Goal: Information Seeking & Learning: Learn about a topic

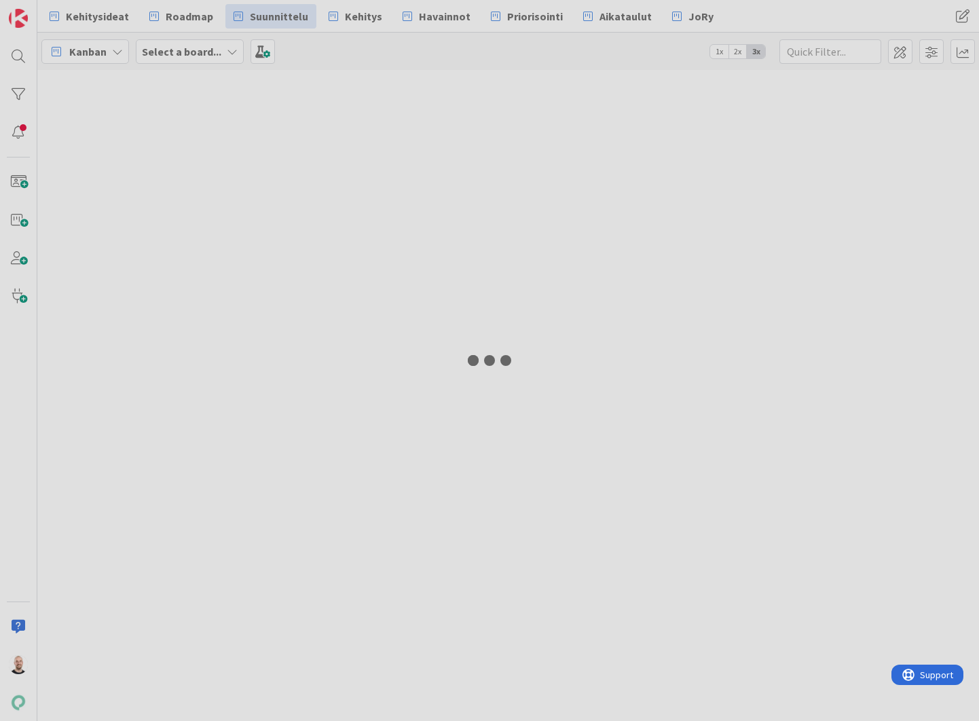
type input "18702"
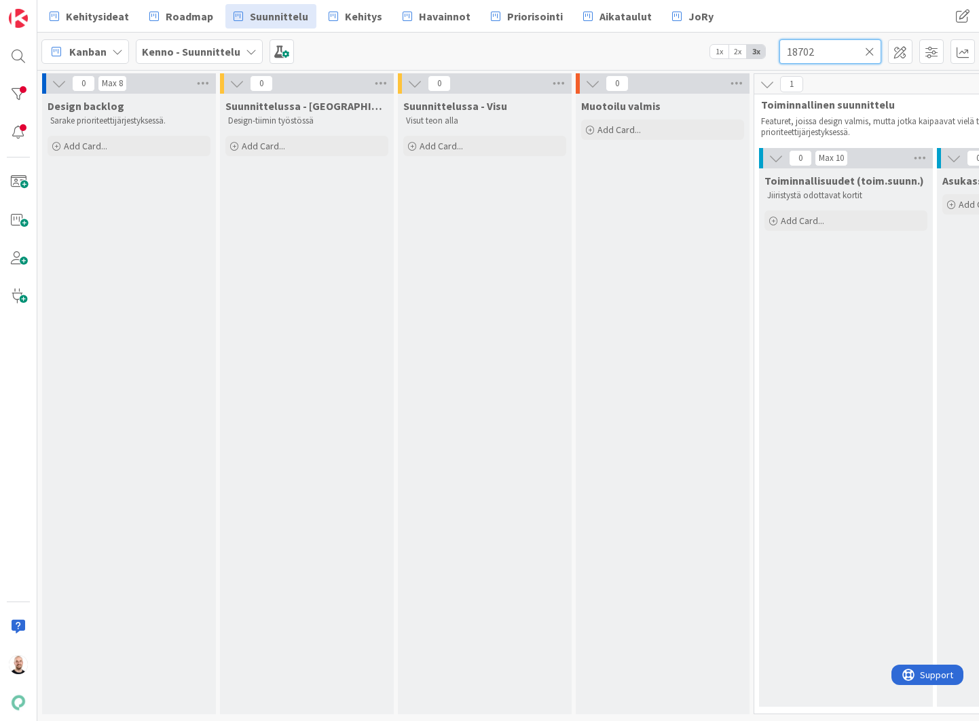
click at [827, 52] on input "18702" at bounding box center [831, 51] width 102 height 24
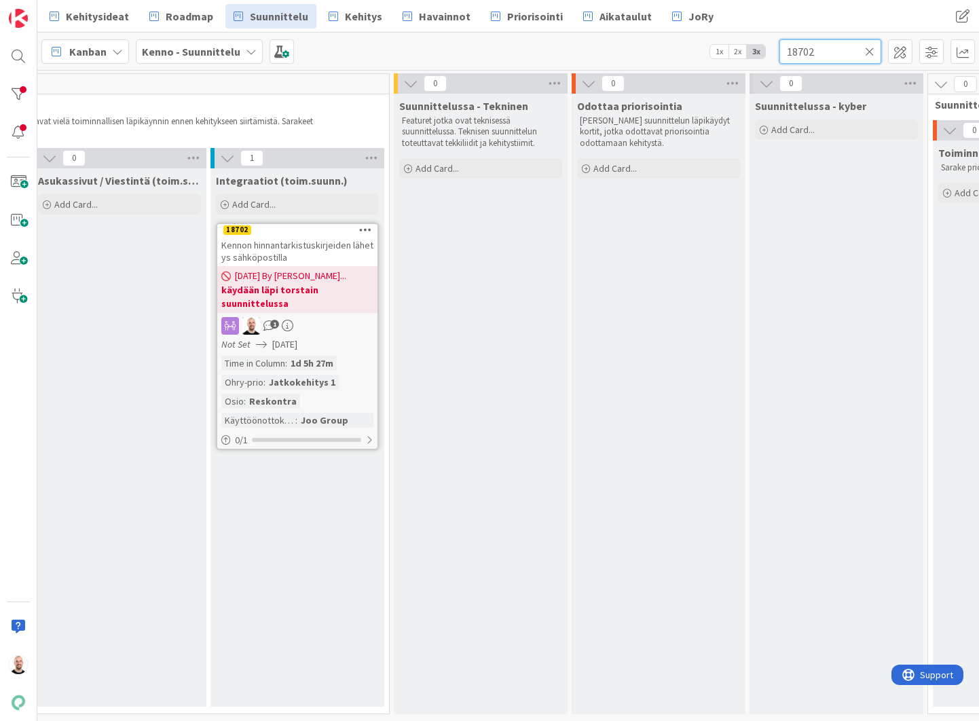
scroll to position [0, 909]
click at [287, 249] on span "Kennon hinnantarkistuskirjeiden lähetys sähköpostilla" at bounding box center [293, 251] width 152 height 24
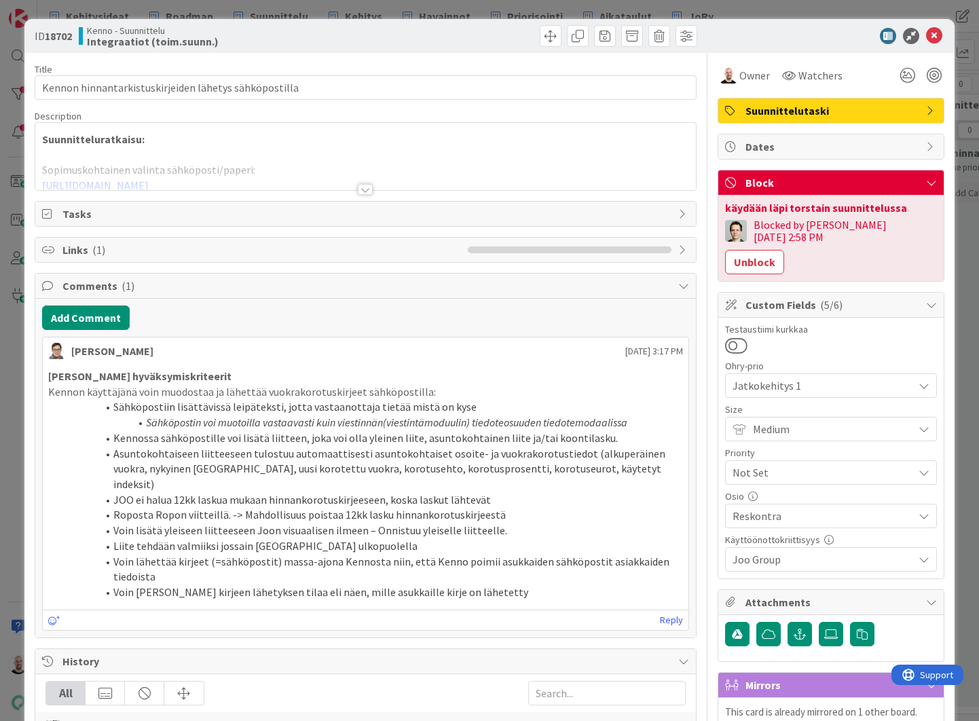
click at [367, 190] on div at bounding box center [365, 189] width 15 height 11
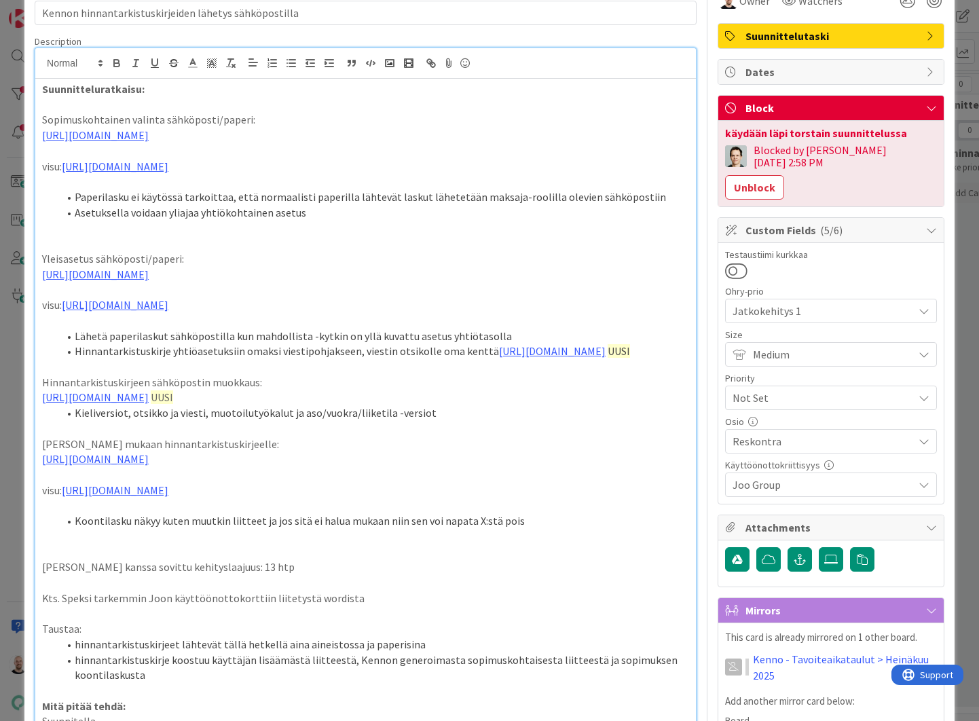
scroll to position [76, 0]
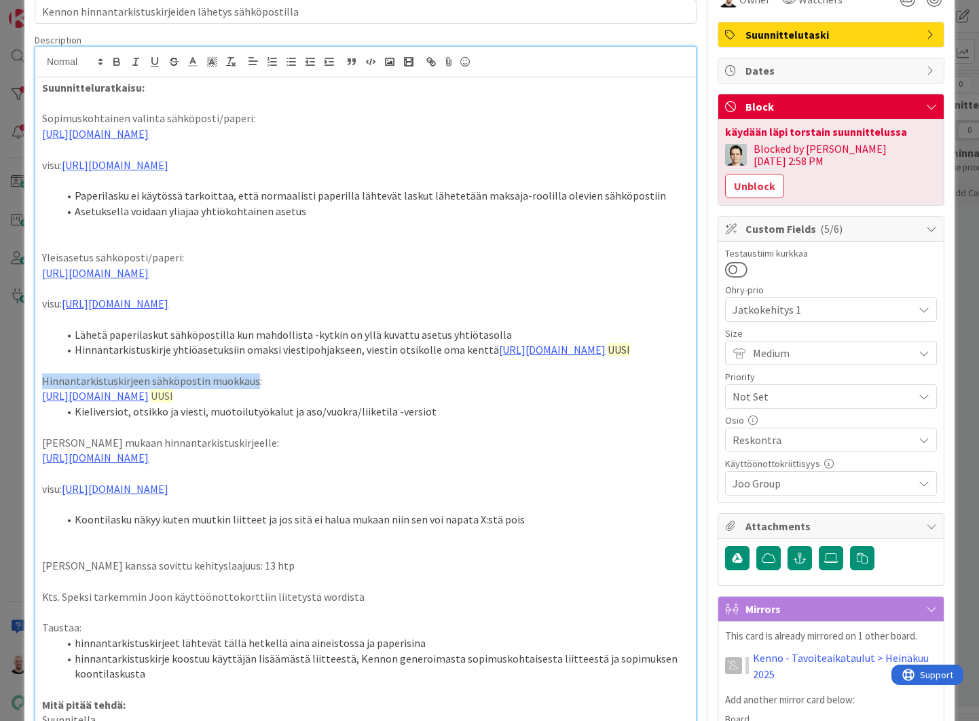
drag, startPoint x: 253, startPoint y: 416, endPoint x: 35, endPoint y: 414, distance: 218.7
click at [35, 414] on div "Tommi Moilanen just joined Suunnitteluratkaisu: Sopimuskohtainen valinta sähköp…" at bounding box center [366, 733] width 662 height 1375
click at [113, 389] on p "Sähköpostin muokkaus hinnantarkistuskirjeen lähetyksessä:" at bounding box center [365, 382] width 647 height 16
click at [175, 420] on li "Kieliversiot, otsikko ja viesti, muotoilutyökalut ja aso/vuokra/liiketila -vers…" at bounding box center [373, 412] width 631 height 16
click at [283, 420] on li "Kieliversiot, otsikko, viesti, muotoilutyökalut ja aso/vuokra/liiketila -versiot" at bounding box center [373, 412] width 631 height 16
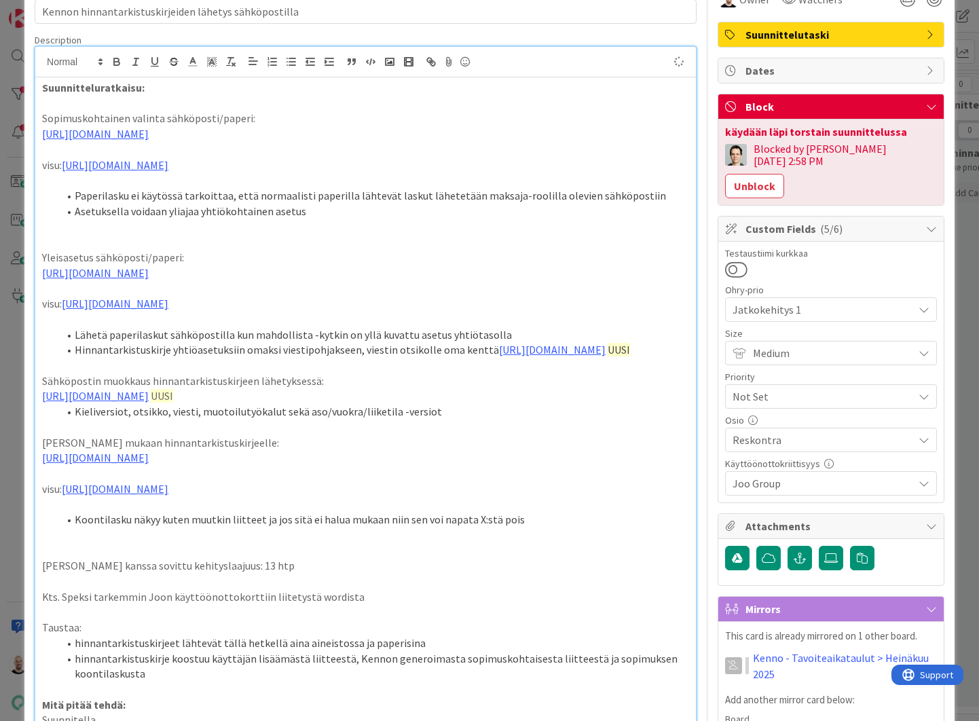
click at [101, 543] on p at bounding box center [365, 536] width 647 height 16
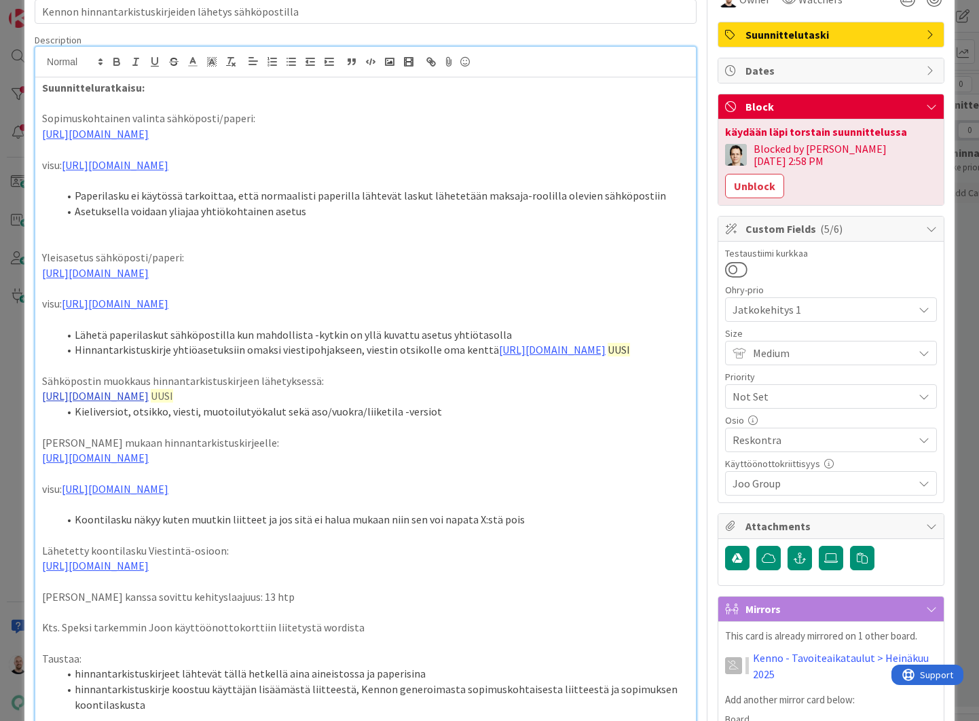
drag, startPoint x: 606, startPoint y: 446, endPoint x: 577, endPoint y: 446, distance: 29.2
click at [577, 404] on p "https://www.figma.com/proto/s06ePFuGvSFkRRSBp8p43G/Reskontra?page-id=0%3A1&node…" at bounding box center [365, 397] width 647 height 16
copy p "UUSI"
click at [578, 574] on p "https://www.figma.com/proto/F8K4NeEJpXdhuNz0ckoPp4/Viestint%C3%A4?page-id=0%3A1…" at bounding box center [365, 566] width 647 height 16
click at [560, 574] on p "https://www.figma.com/proto/F8K4NeEJpXdhuNz0ckoPp4/Viestint%C3%A4?page-id=0%3A1…" at bounding box center [365, 566] width 647 height 16
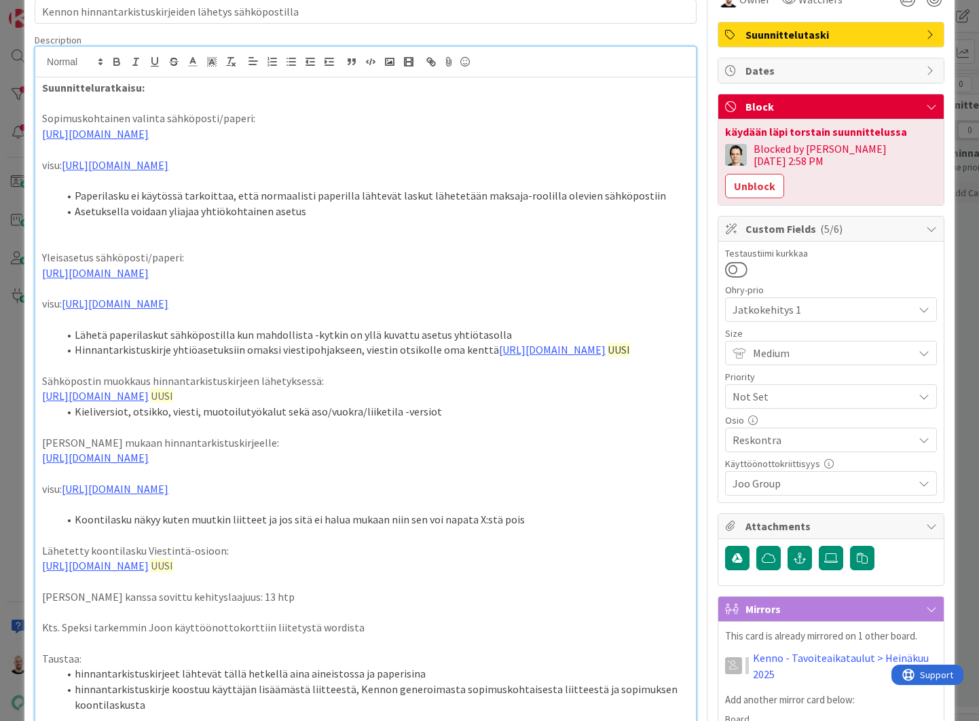
click at [624, 574] on p "https://www.figma.com/proto/F8K4NeEJpXdhuNz0ckoPp4/Viestint%C3%A4?page-id=0%3A1…" at bounding box center [365, 566] width 647 height 16
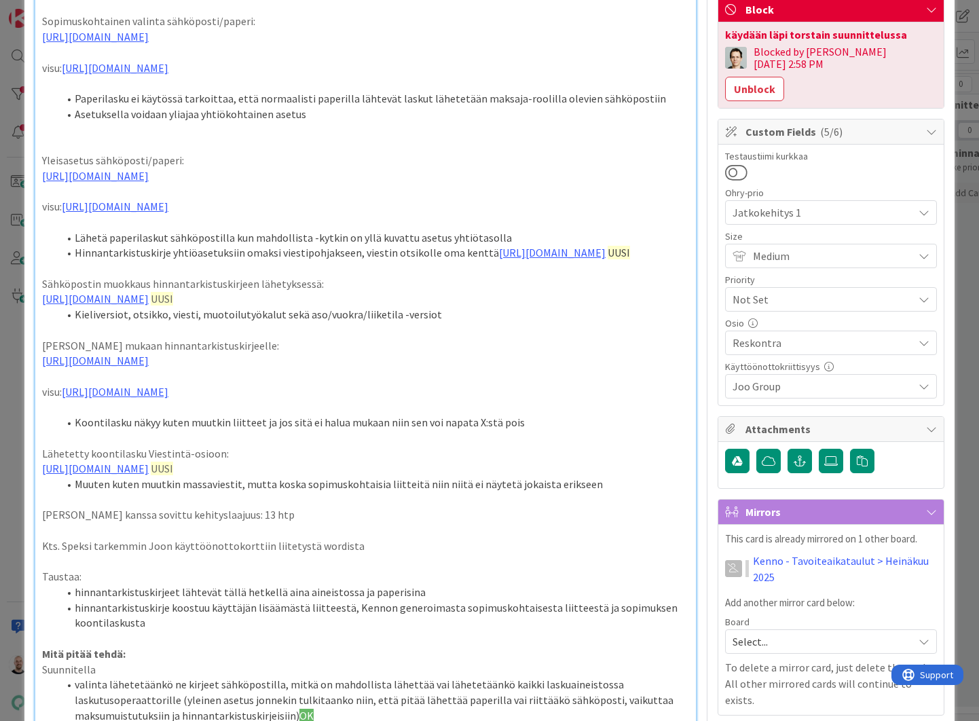
scroll to position [185, 0]
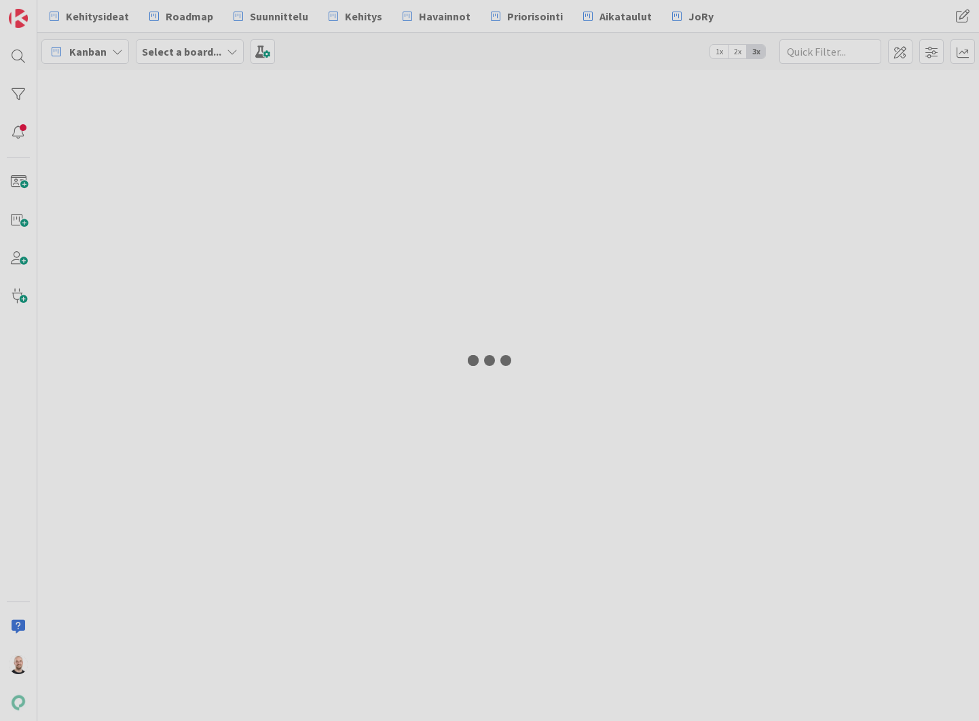
type input "18702"
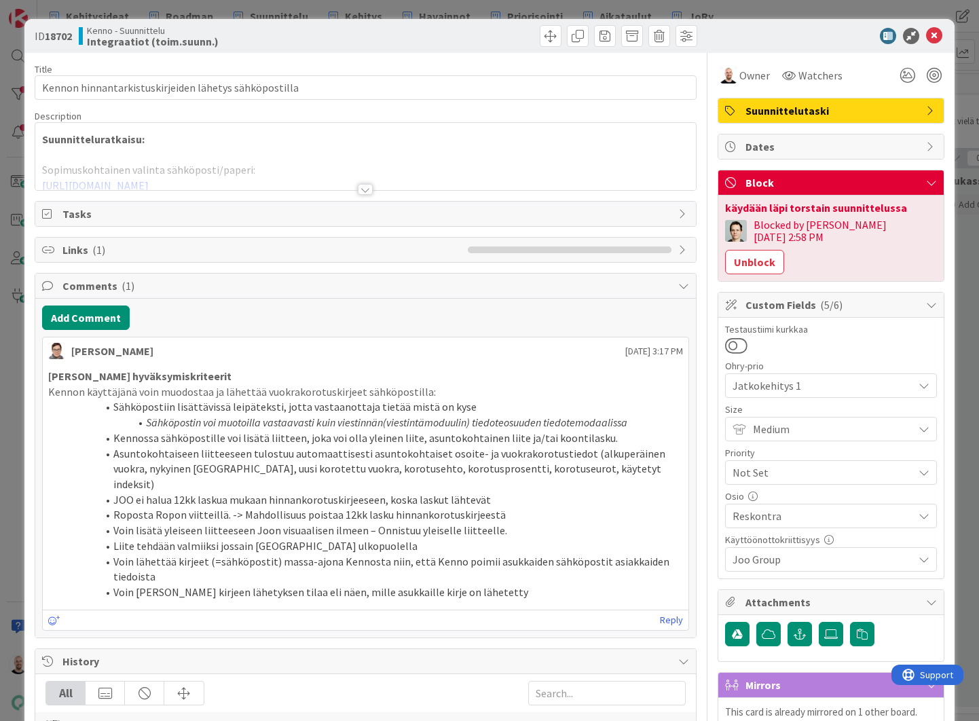
scroll to position [5, 0]
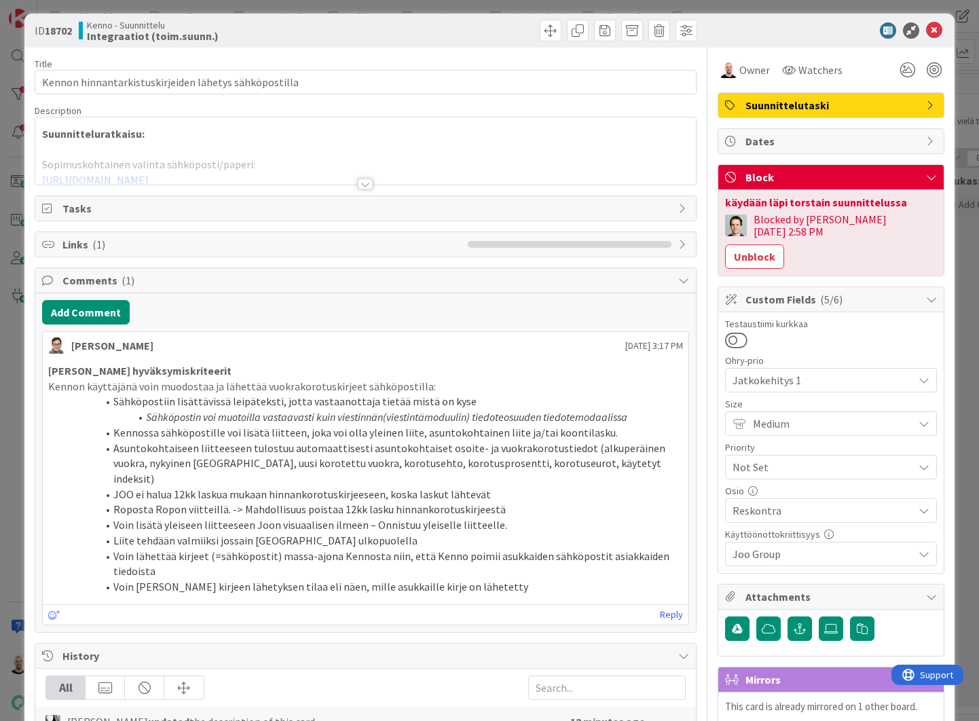
click at [369, 181] on div at bounding box center [365, 184] width 15 height 11
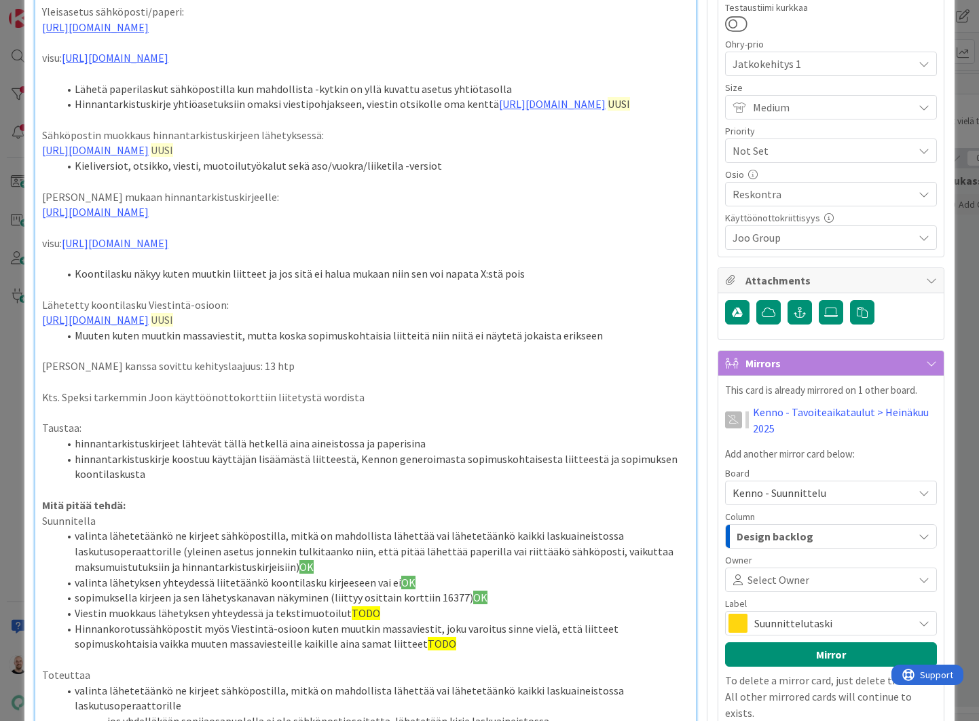
scroll to position [323, 0]
click at [149, 326] on link "[URL][DOMAIN_NAME]" at bounding box center [95, 319] width 107 height 14
click at [386, 359] on p at bounding box center [365, 351] width 647 height 16
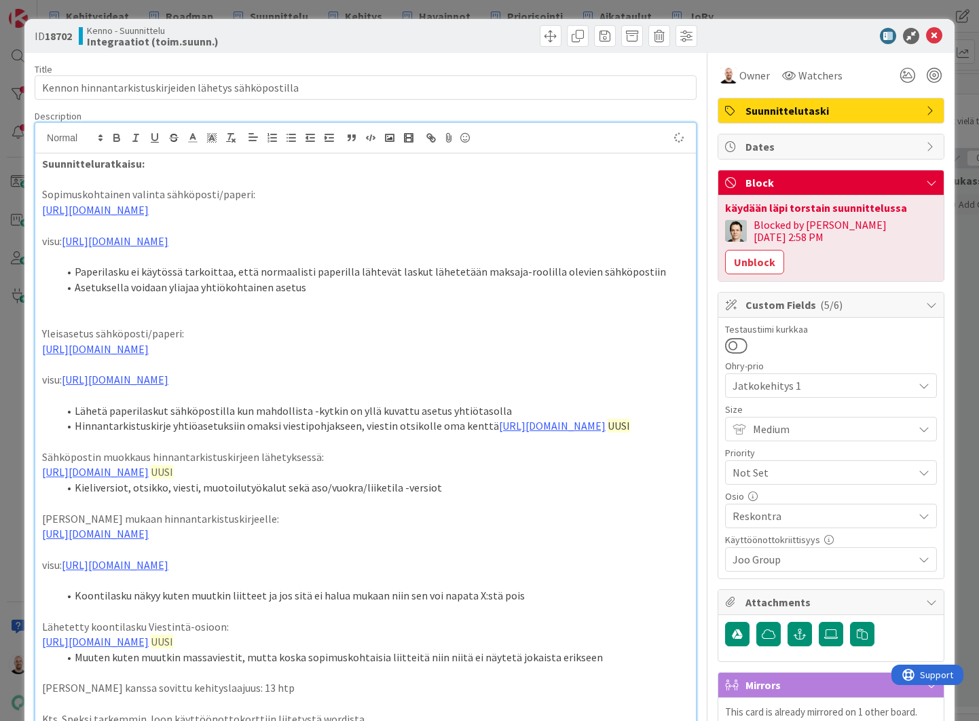
scroll to position [0, 0]
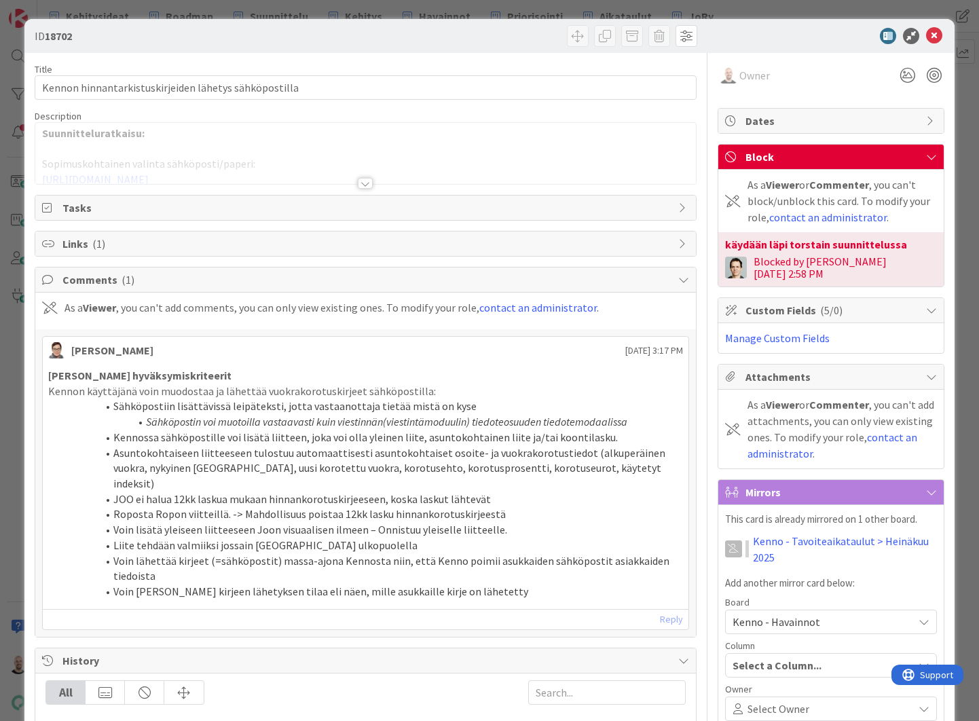
type input "18702"
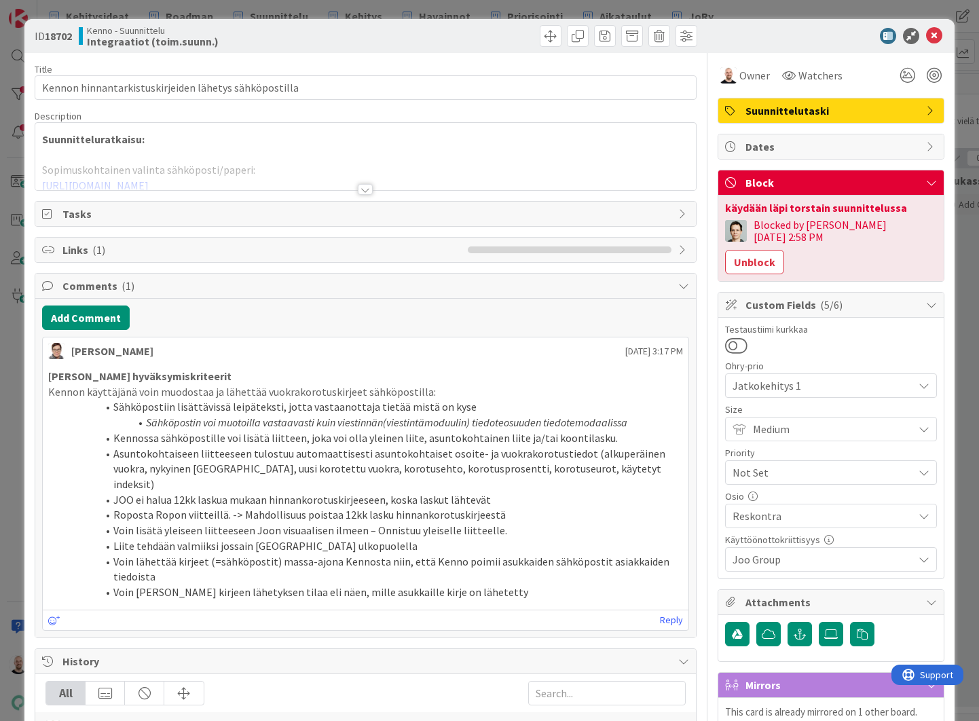
click at [372, 186] on div at bounding box center [365, 189] width 15 height 11
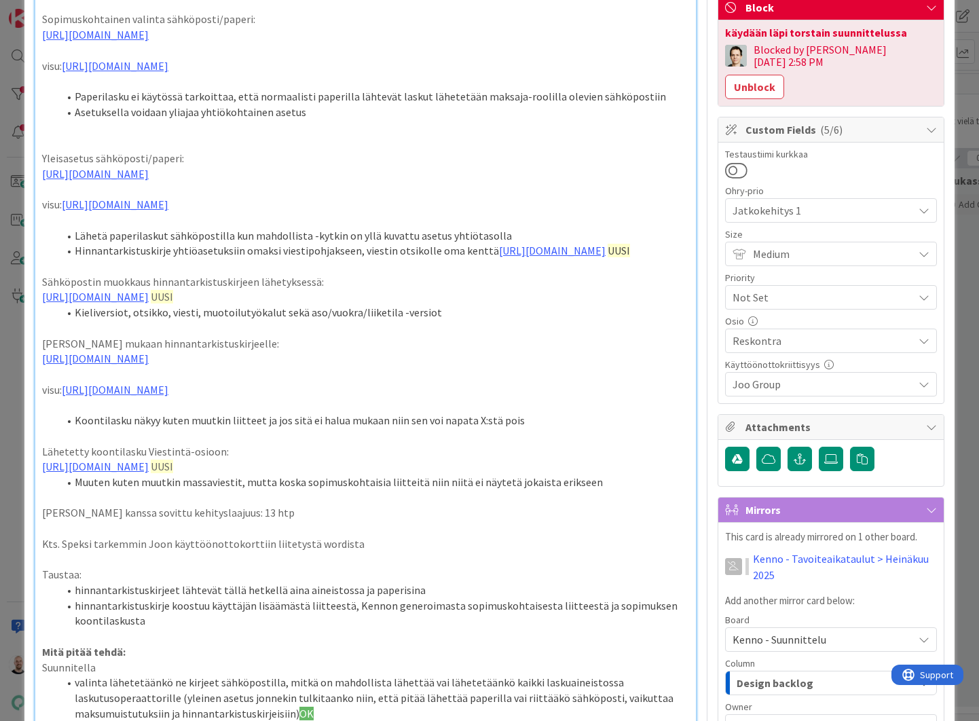
scroll to position [179, 0]
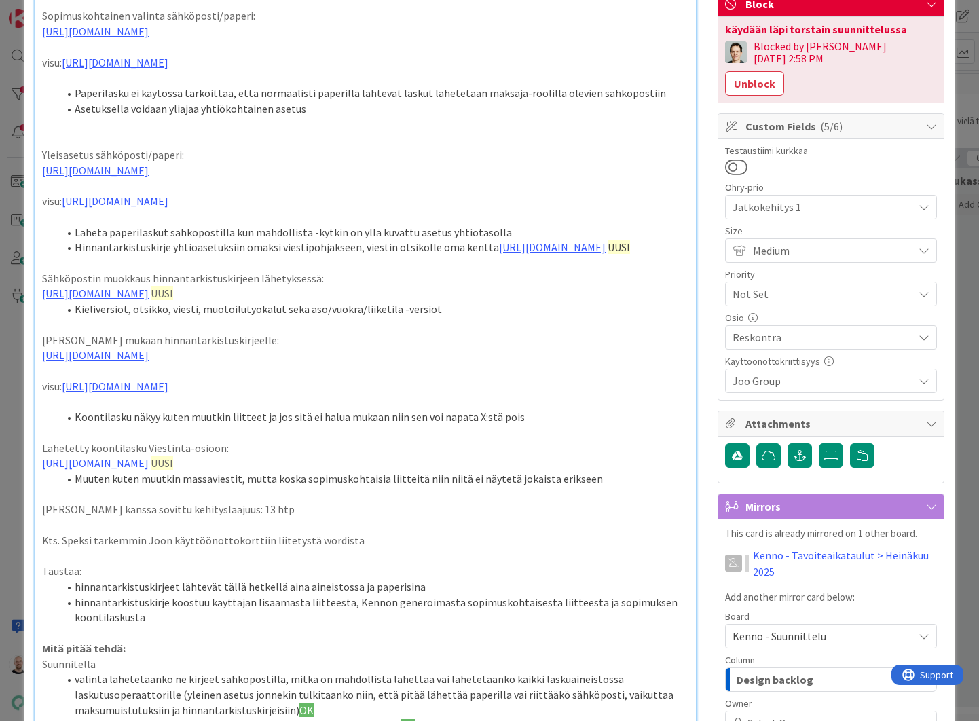
click at [499, 254] on link "[URL][DOMAIN_NAME]" at bounding box center [552, 247] width 107 height 14
click at [351, 314] on div "Suunnitteluratkaisu: Sopimuskohtainen valinta sähköposti/paperi: [URL][DOMAIN_N…" at bounding box center [365, 670] width 661 height 1390
click at [499, 254] on link "https://www.figma.com/design/s06ePFuGvSFkRRSBp8p43G/Reskontra?node-id=2785-4079…" at bounding box center [552, 247] width 107 height 14
click at [366, 300] on div "Suunnitteluratkaisu: Sopimuskohtainen valinta sähköposti/paperi: https://www.fi…" at bounding box center [365, 670] width 661 height 1390
click at [499, 254] on link "https://www.figma.com/design/s06ePFuGvSFkRRSBp8p43G/Reskontra?node-id=2785-4079…" at bounding box center [552, 247] width 107 height 14
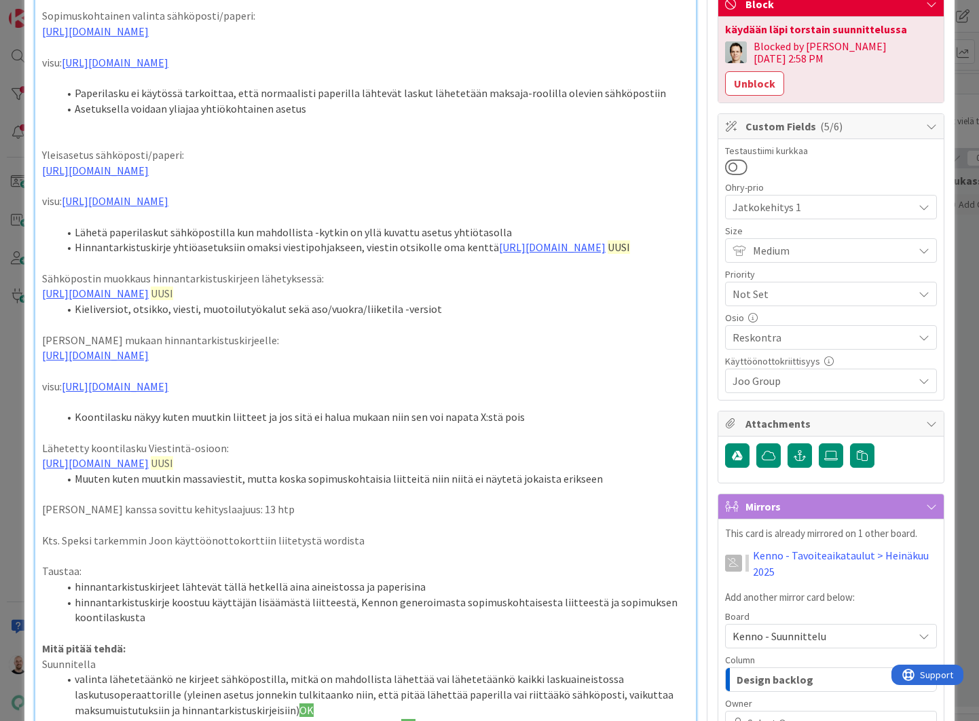
click at [361, 310] on div "Suunnitteluratkaisu: Sopimuskohtainen valinta sähköposti/paperi: [URL][DOMAIN_N…" at bounding box center [365, 670] width 661 height 1390
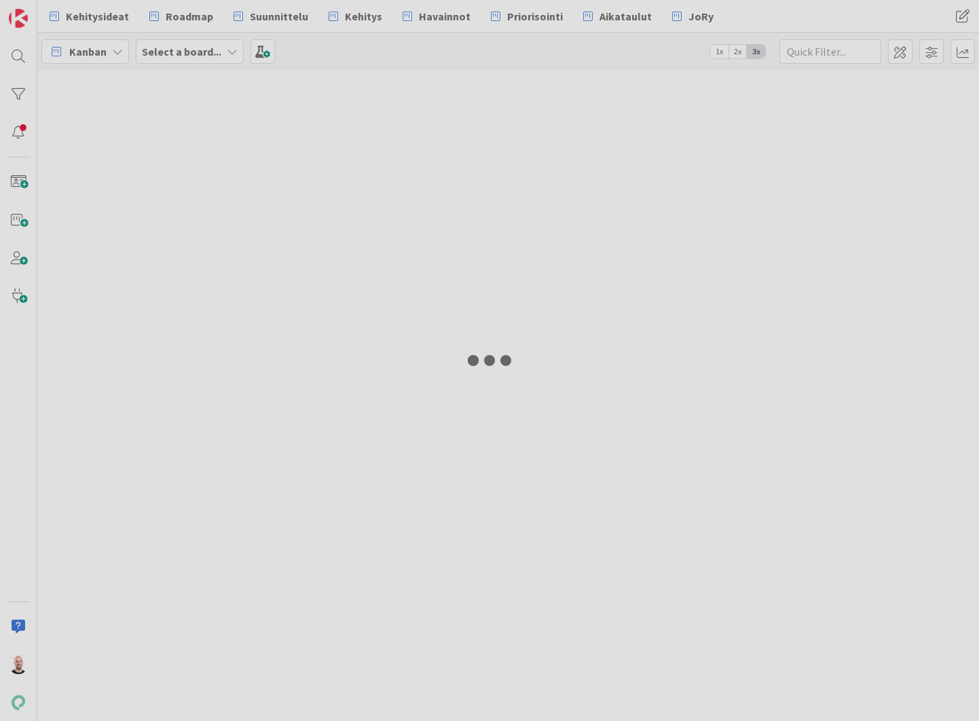
type input "18702"
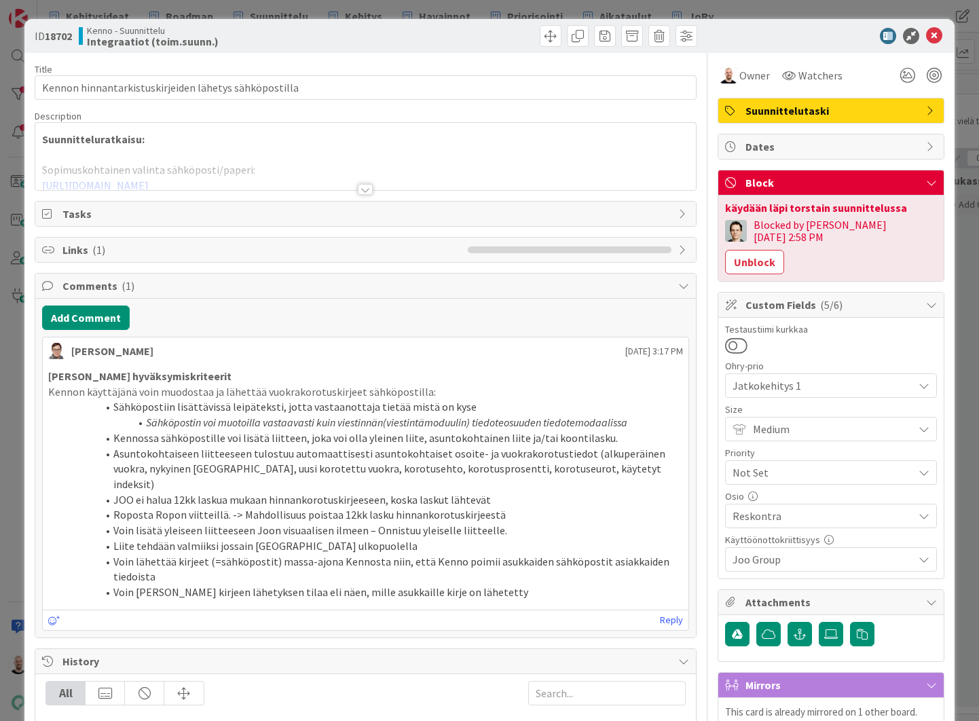
click at [365, 190] on div at bounding box center [365, 189] width 15 height 11
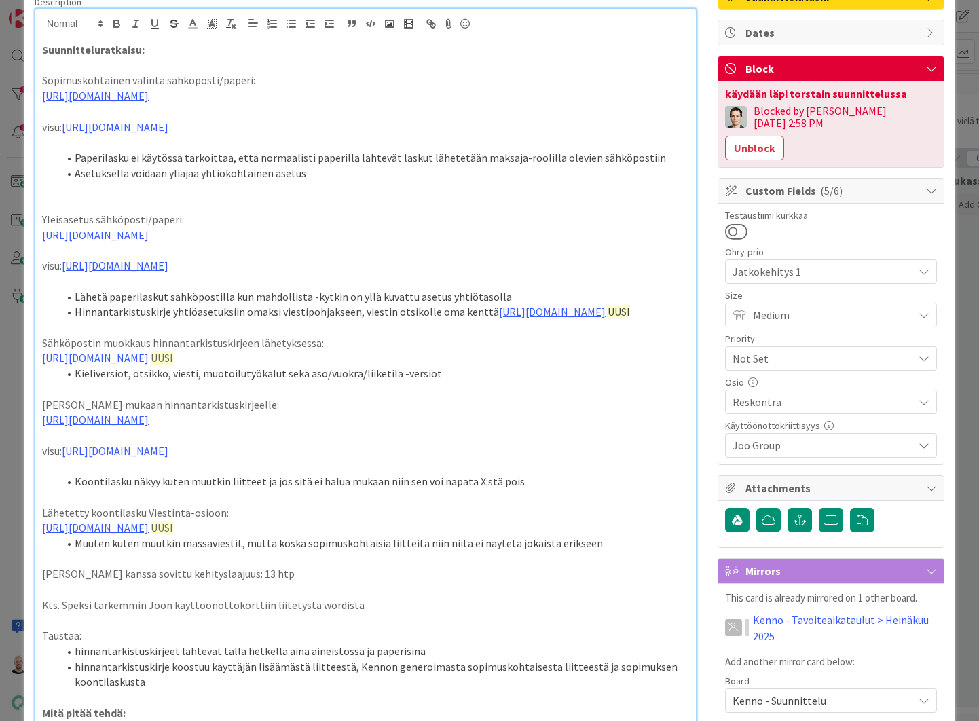
scroll to position [115, 0]
click at [499, 318] on link "[URL][DOMAIN_NAME]" at bounding box center [552, 311] width 107 height 14
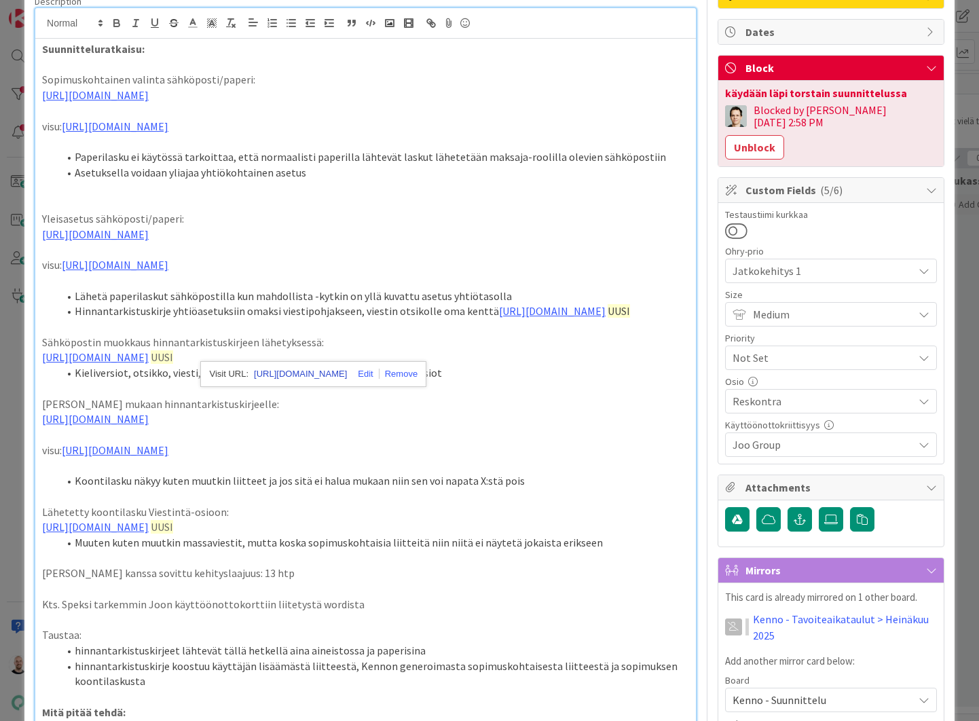
click at [347, 372] on link "[URL][DOMAIN_NAME]" at bounding box center [300, 374] width 93 height 18
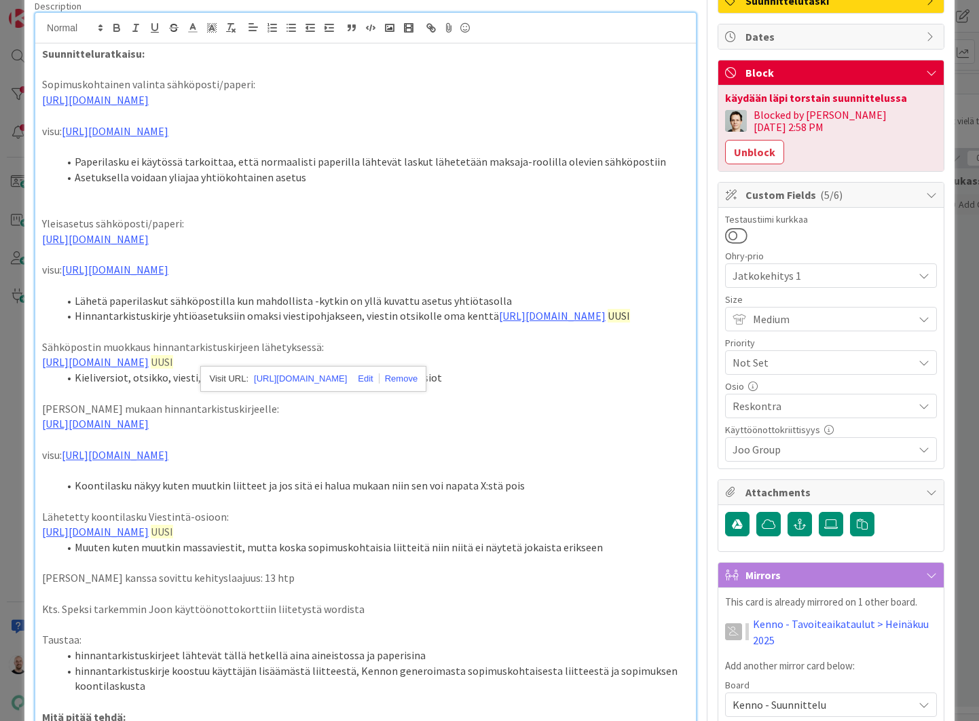
scroll to position [111, 0]
click at [149, 368] on link "https://www.figma.com/proto/s06ePFuGvSFkRRSBp8p43G/Reskontra?page-id=0%3A1&node…" at bounding box center [95, 362] width 107 height 14
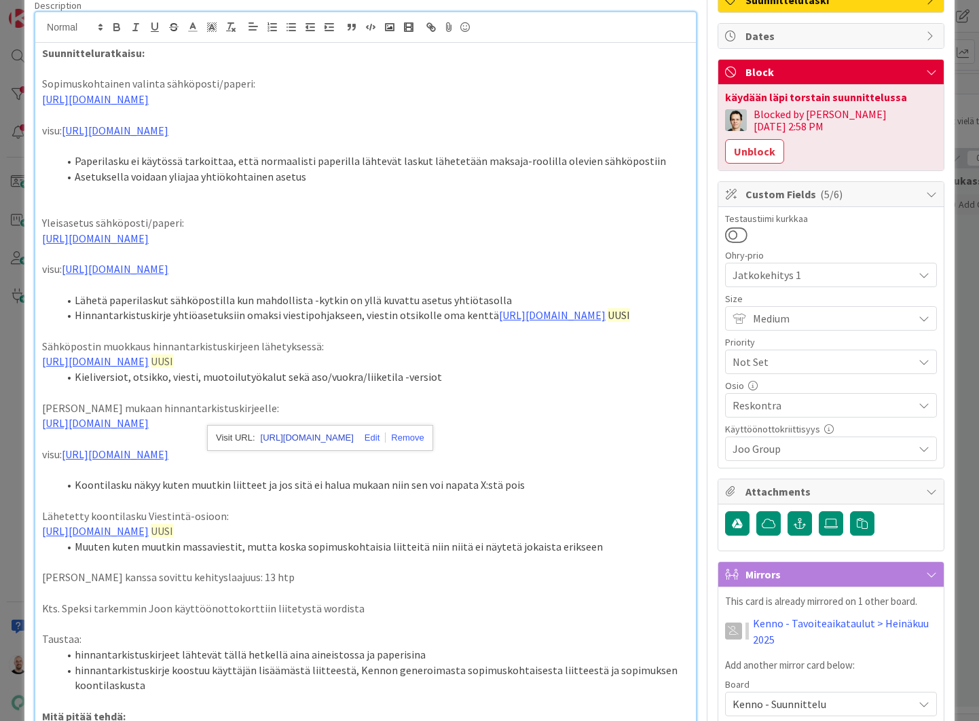
click at [354, 431] on link "https://www.figma.com/proto/s06ePFuGvSFkRRSBp8p43G/Reskontra?content-scaling=fi…" at bounding box center [307, 438] width 93 height 18
click at [149, 538] on link "[URL][DOMAIN_NAME]" at bounding box center [95, 531] width 107 height 14
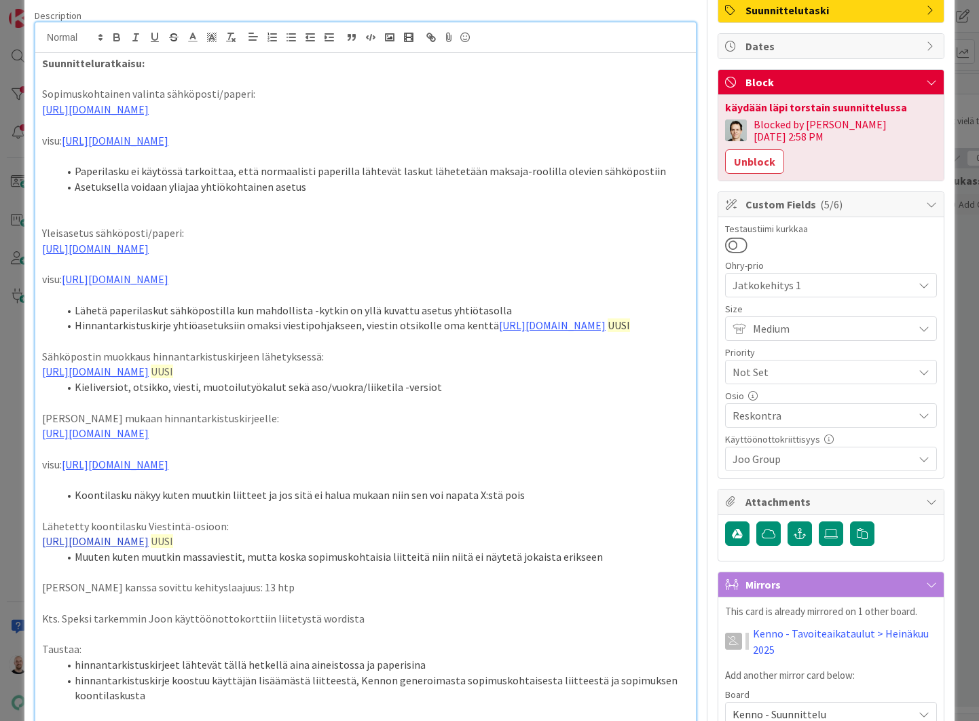
click at [149, 548] on link "[URL][DOMAIN_NAME]" at bounding box center [95, 542] width 107 height 14
drag, startPoint x: 44, startPoint y: 62, endPoint x: 46, endPoint y: 73, distance: 11.7
click at [44, 62] on strong "Suunnitteluratkaisu:" at bounding box center [93, 63] width 103 height 14
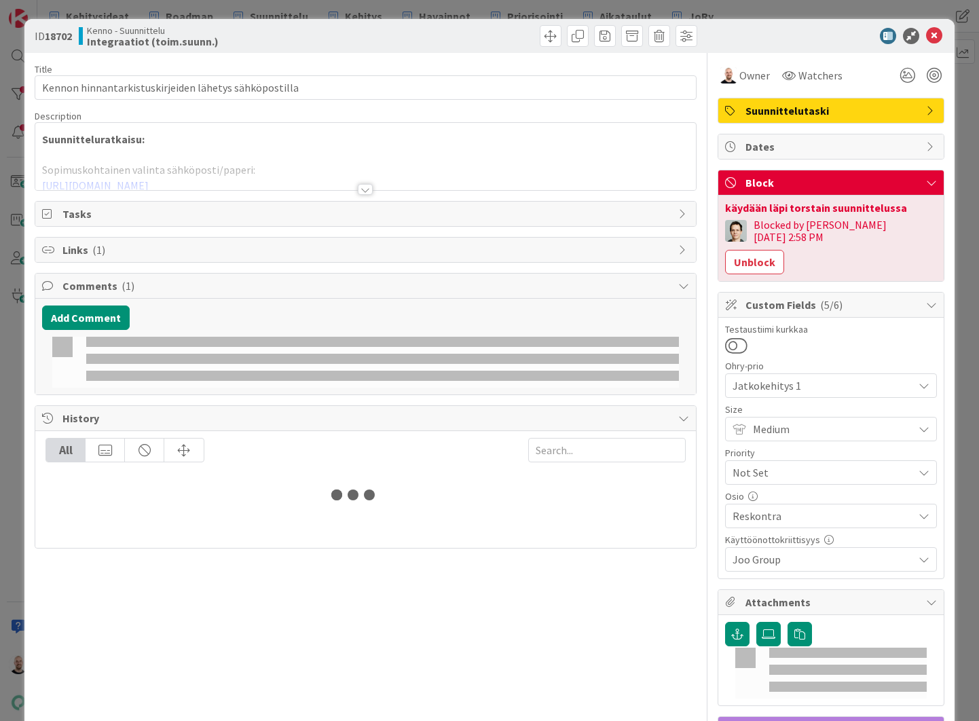
type input "18702"
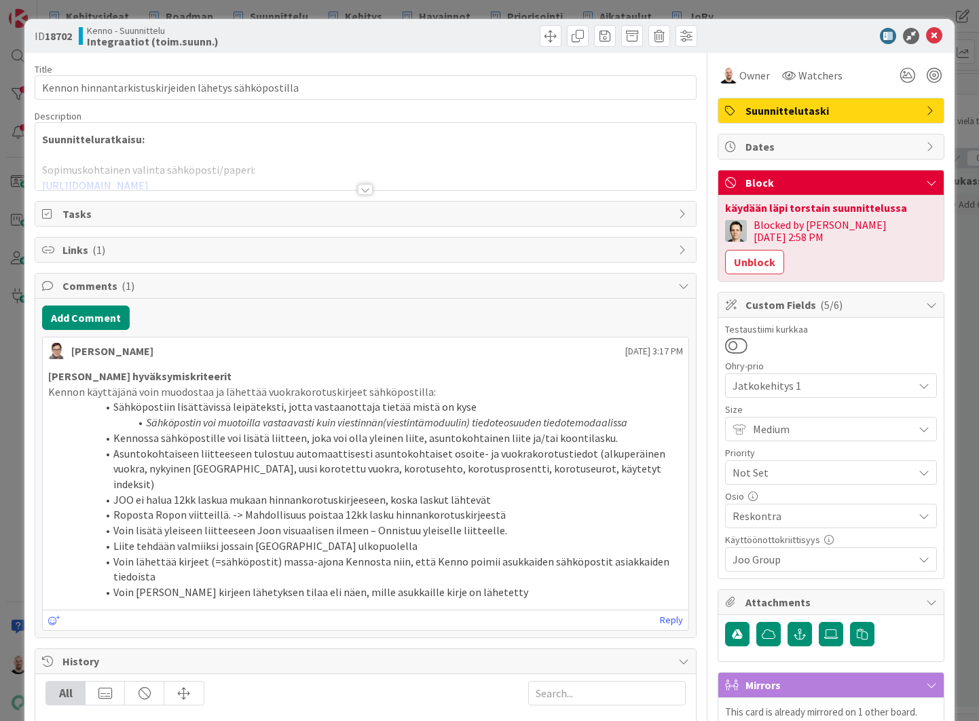
click at [367, 191] on div at bounding box center [365, 189] width 15 height 11
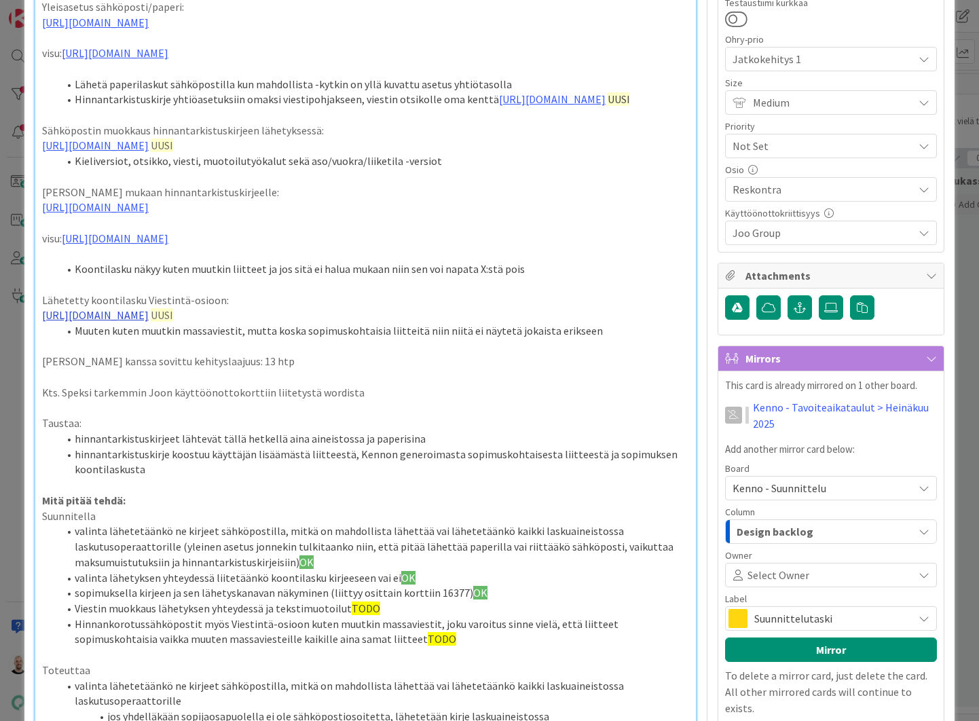
scroll to position [327, 0]
click at [149, 321] on link "[URL][DOMAIN_NAME]" at bounding box center [95, 315] width 107 height 14
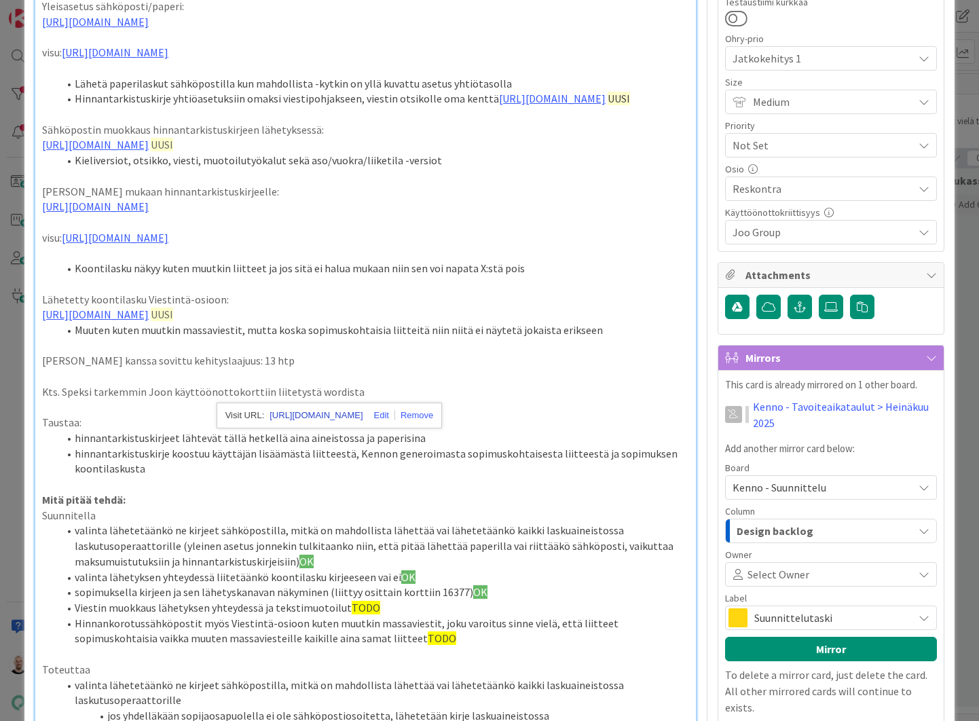
click at [328, 414] on link "[URL][DOMAIN_NAME]" at bounding box center [316, 416] width 93 height 18
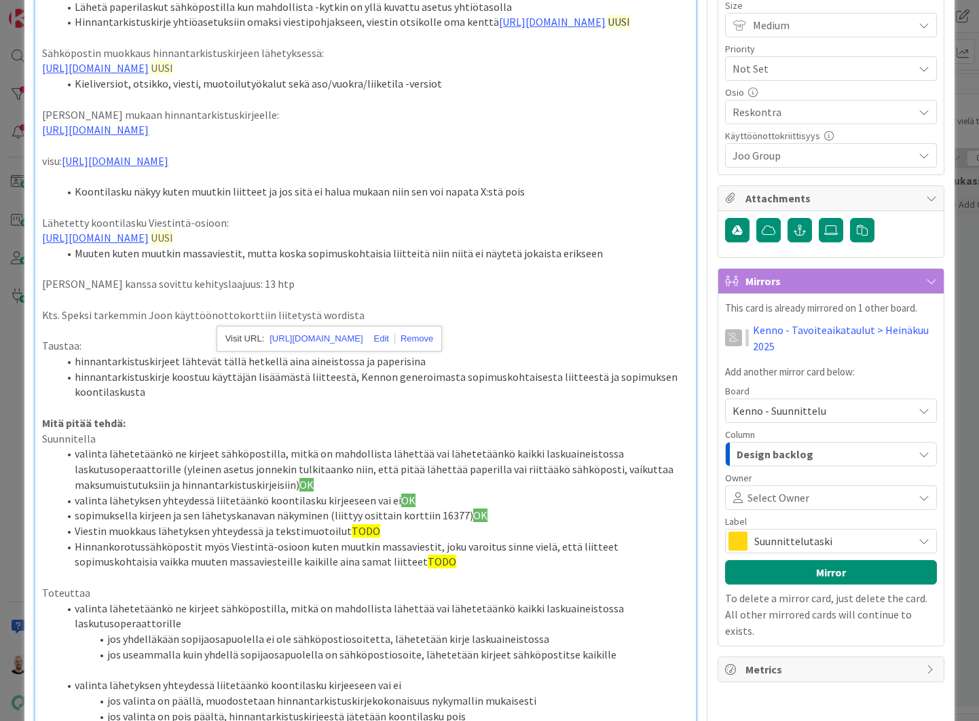
scroll to position [403, 0]
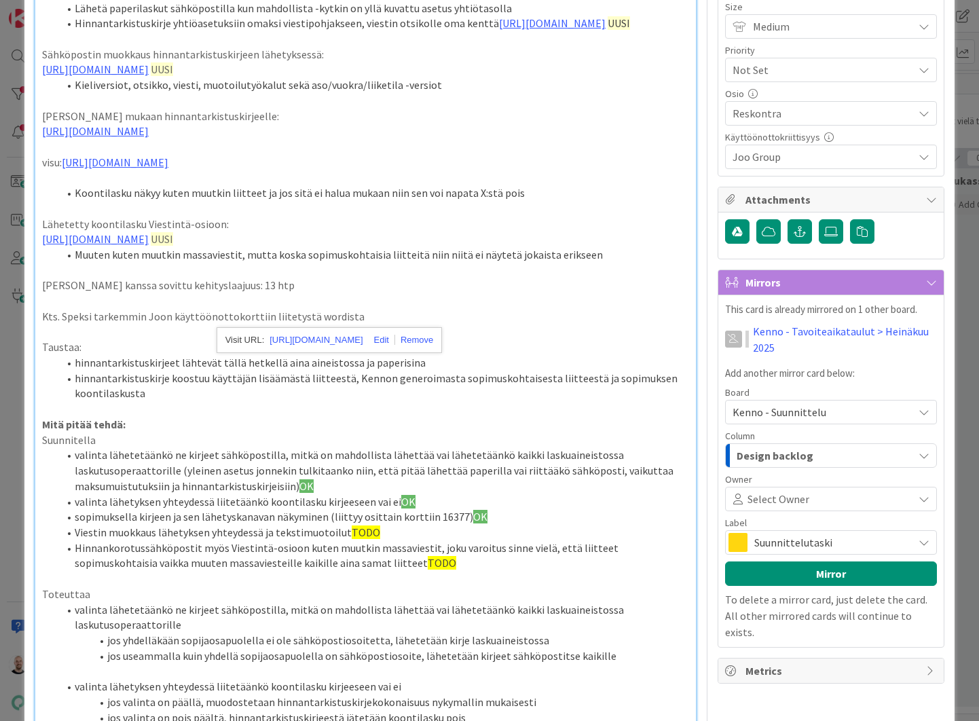
drag, startPoint x: 389, startPoint y: 566, endPoint x: 420, endPoint y: 566, distance: 31.2
click at [420, 510] on li "valinta lähetyksen yhteydessä liitetäänkö koontilasku kirjeeseen vai ei OK" at bounding box center [373, 502] width 631 height 16
copy li "i OK"
drag, startPoint x: 342, startPoint y: 596, endPoint x: 416, endPoint y: 596, distance: 73.4
click at [416, 541] on li "Viestin muokkaus lähetyksen yhteydessä ja tekstimuotoilut TODO" at bounding box center [373, 533] width 631 height 16
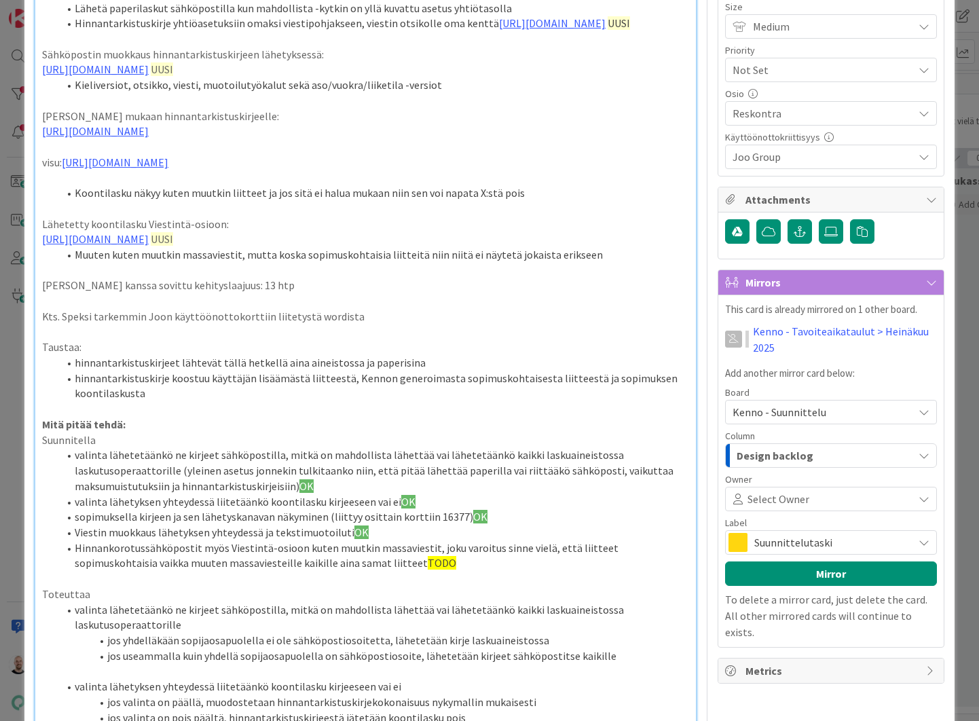
drag, startPoint x: 331, startPoint y: 627, endPoint x: 401, endPoint y: 628, distance: 70.0
click at [401, 571] on li "Hinnankorotussähköpostit myös Viestintä-osioon kuten muutkin massaviestit, joku…" at bounding box center [373, 556] width 631 height 31
paste div
click at [334, 571] on li "Hinnankorotussähköpostit myös Viestintä-osioon kuten muutkin massaviestit, joku…" at bounding box center [373, 556] width 631 height 31
click at [344, 541] on li "Viestin muokkaus lähetyksen yhteydessä ja tekstimuotoiluti OK" at bounding box center [373, 533] width 631 height 16
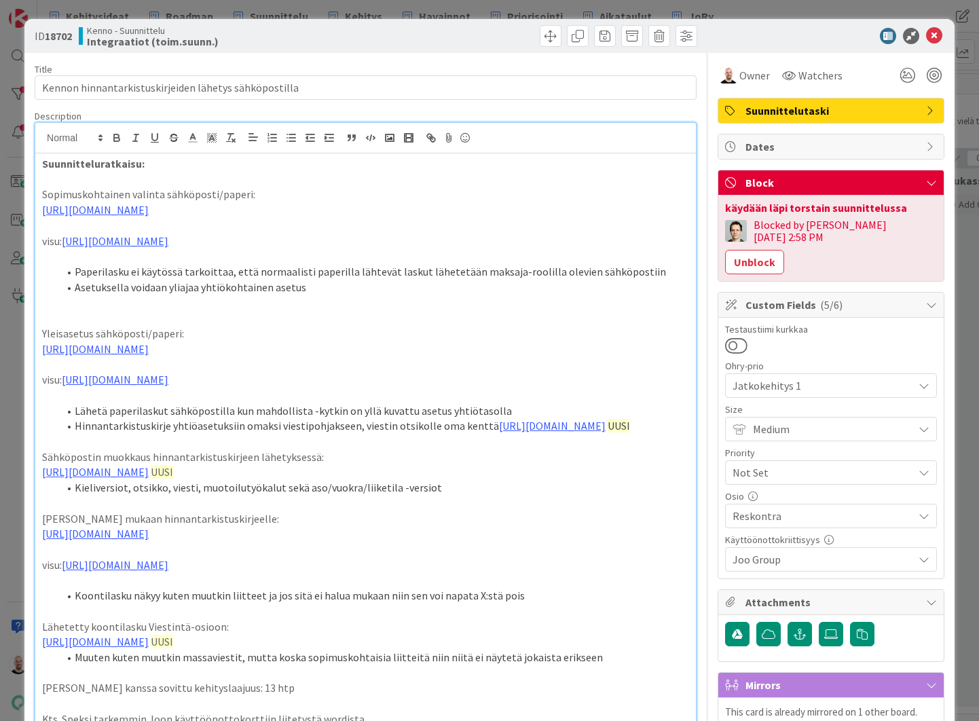
scroll to position [0, 0]
click at [641, 10] on div "ID 18702 Kenno - Suunnittelu Integraatiot (toim.suunn.) Title 53 / 128 Kennon h…" at bounding box center [489, 360] width 979 height 721
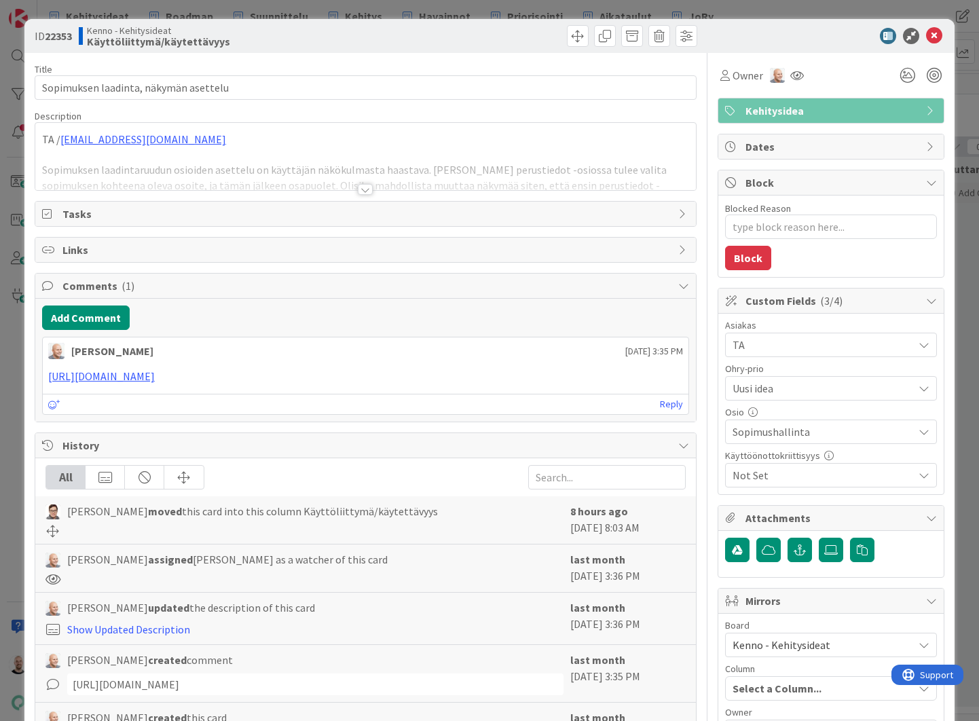
click at [367, 190] on div at bounding box center [365, 189] width 15 height 11
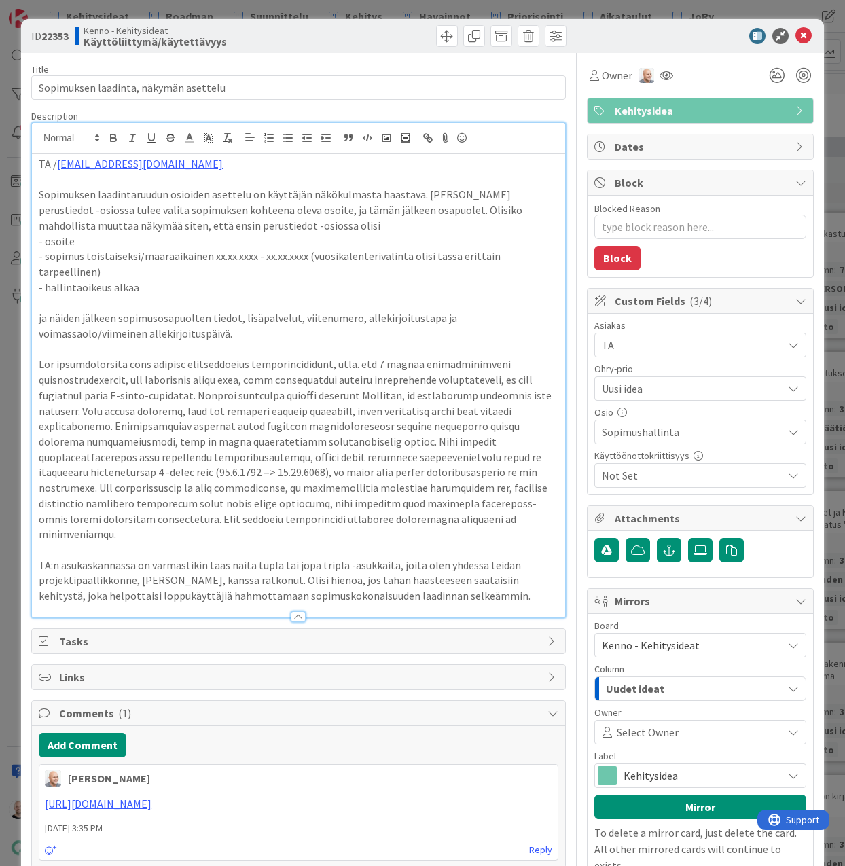
click at [40, 164] on p "TA / [EMAIL_ADDRESS][DOMAIN_NAME]" at bounding box center [299, 164] width 520 height 16
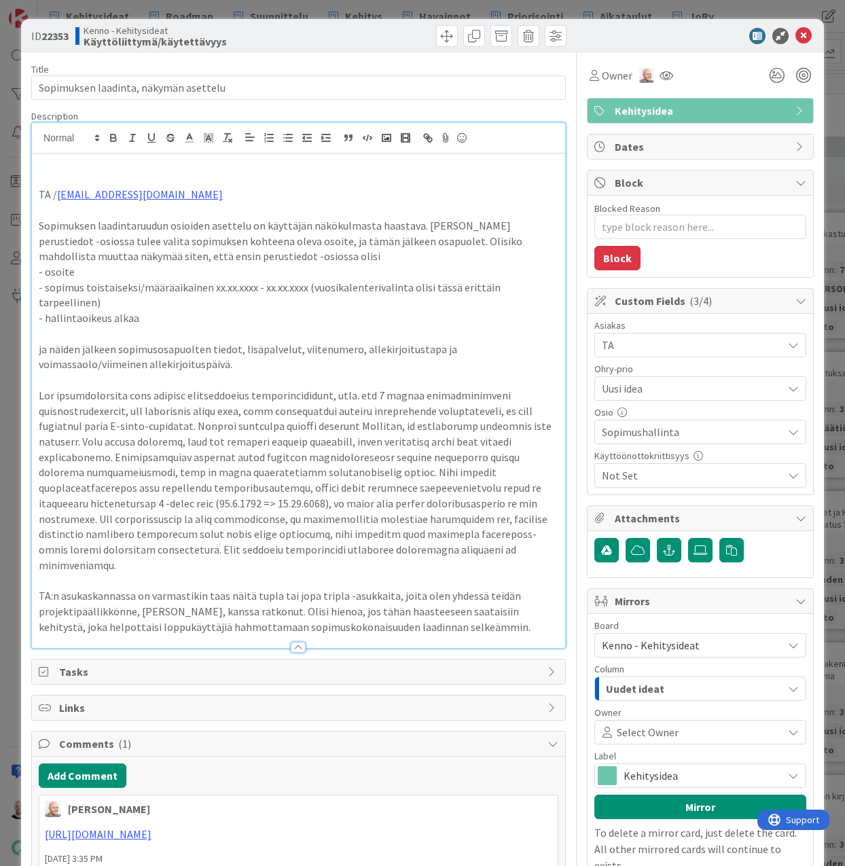
type textarea "x"
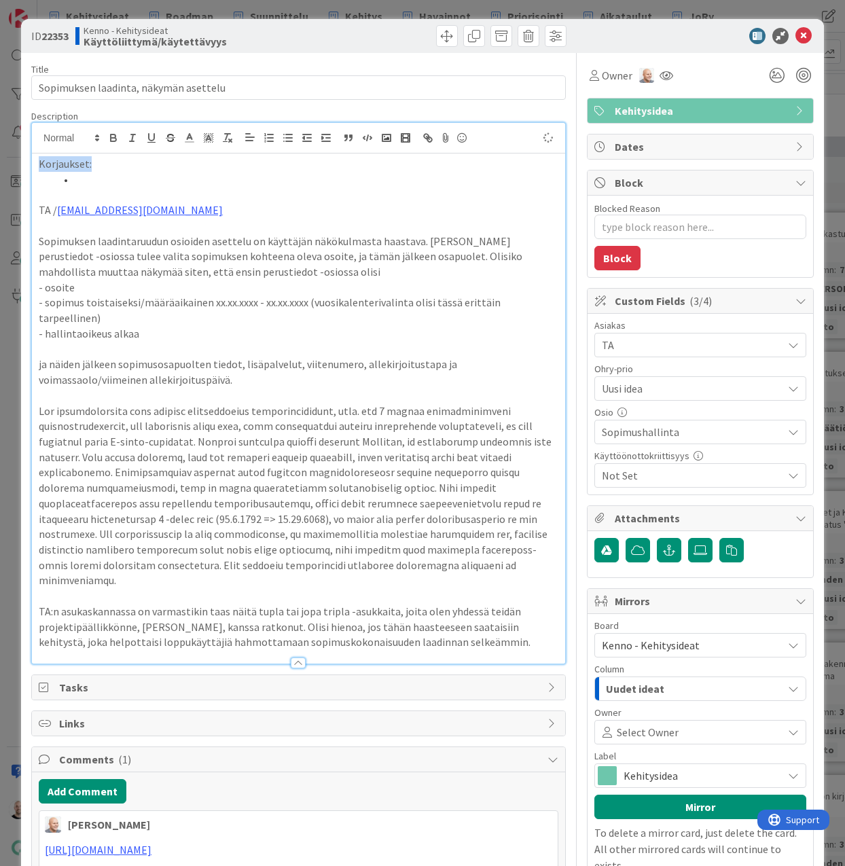
drag, startPoint x: 97, startPoint y: 177, endPoint x: 20, endPoint y: 162, distance: 78.2
click at [20, 162] on div "ID 22353 Kenno - Kehitysideat Käyttöliittymä/käytettävyys Title 39 / 128 Sopimu…" at bounding box center [422, 433] width 845 height 866
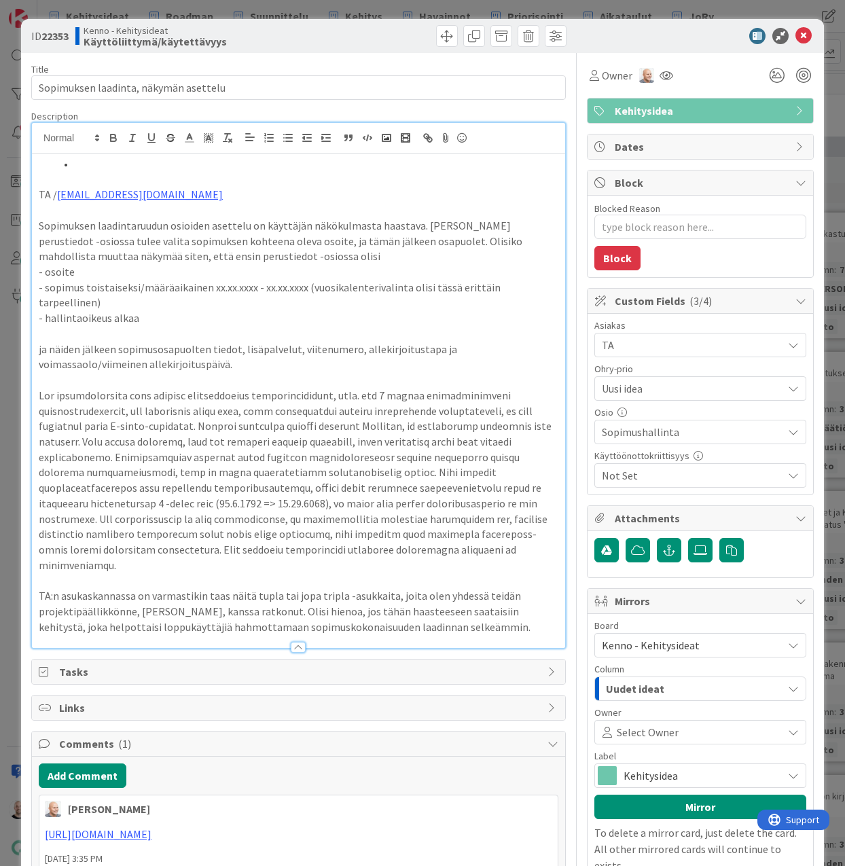
click at [60, 187] on p "TA / [EMAIL_ADDRESS][DOMAIN_NAME]" at bounding box center [299, 195] width 520 height 16
click at [46, 183] on p at bounding box center [299, 180] width 520 height 16
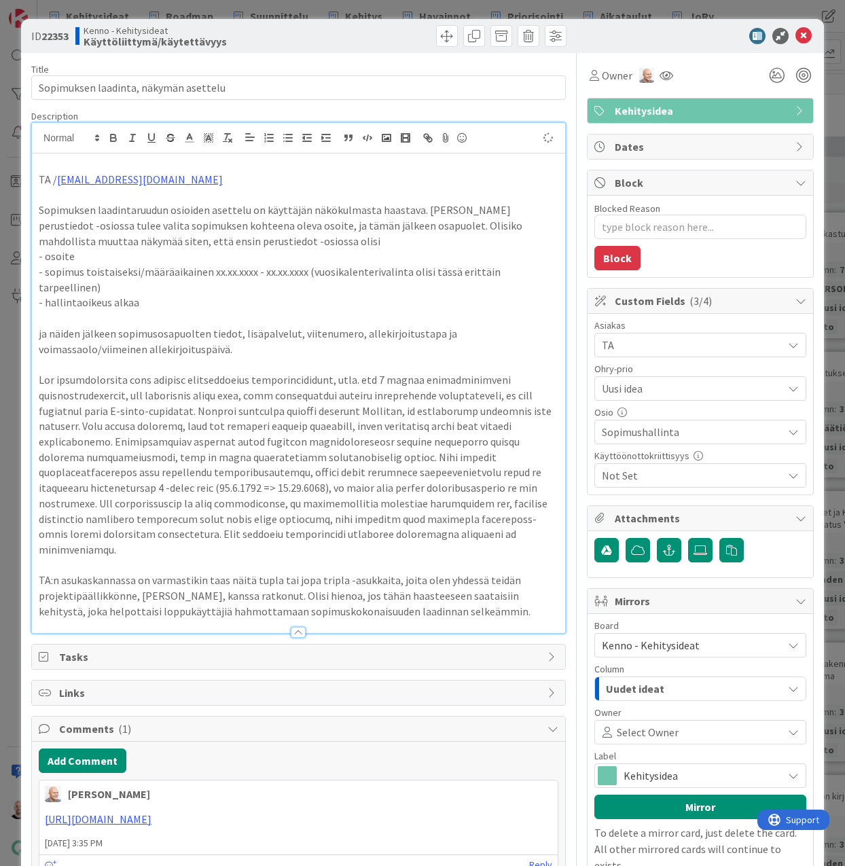
click at [39, 175] on p "TA / [EMAIL_ADDRESS][DOMAIN_NAME]" at bounding box center [299, 180] width 520 height 16
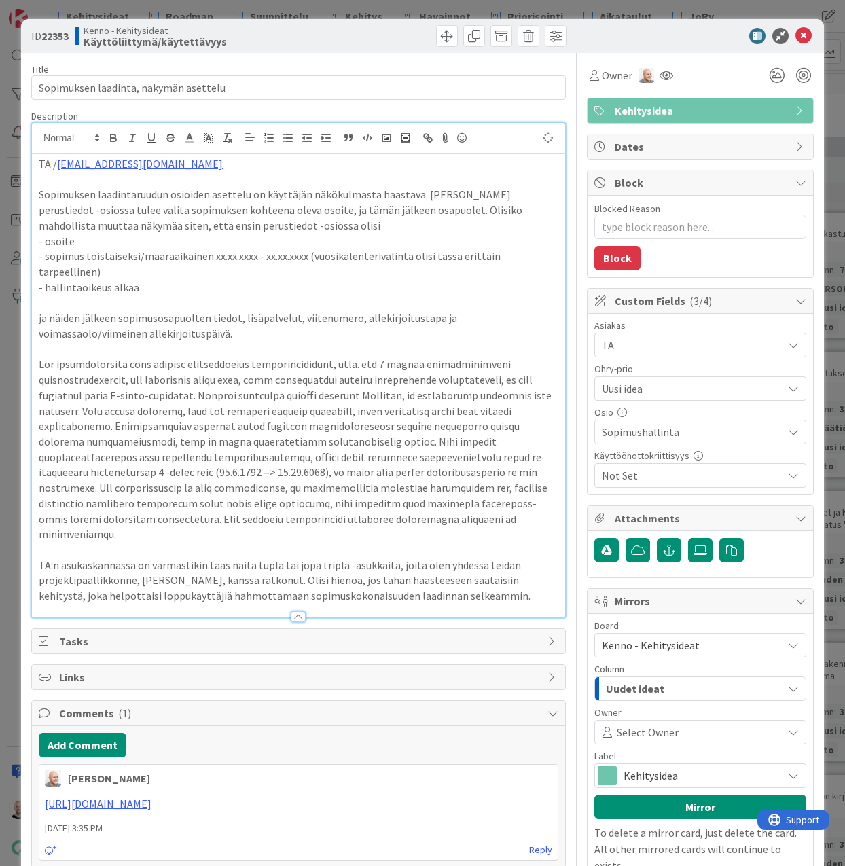
click at [480, 558] on p "TA:n asukaskannassa on varmastikin taas näitä tupla tai jopa tripla -asukkaita,…" at bounding box center [299, 581] width 520 height 46
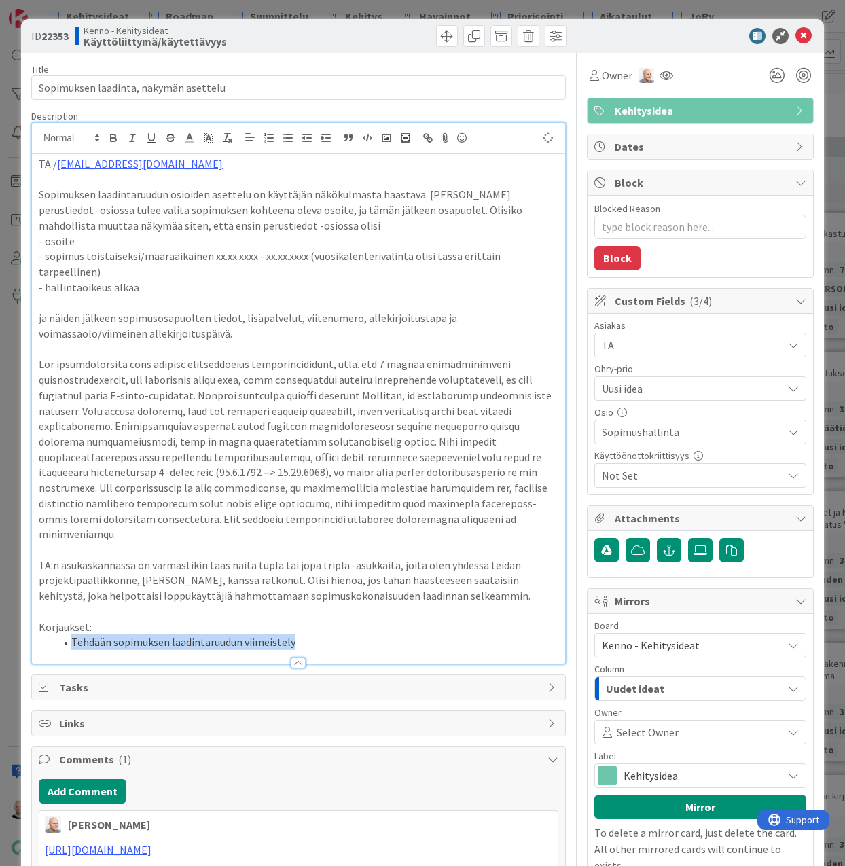
drag, startPoint x: 72, startPoint y: 594, endPoint x: 410, endPoint y: 594, distance: 338.3
click at [410, 634] on li "Tehdään sopimuksen laadintaruudun viimeistely" at bounding box center [306, 642] width 503 height 16
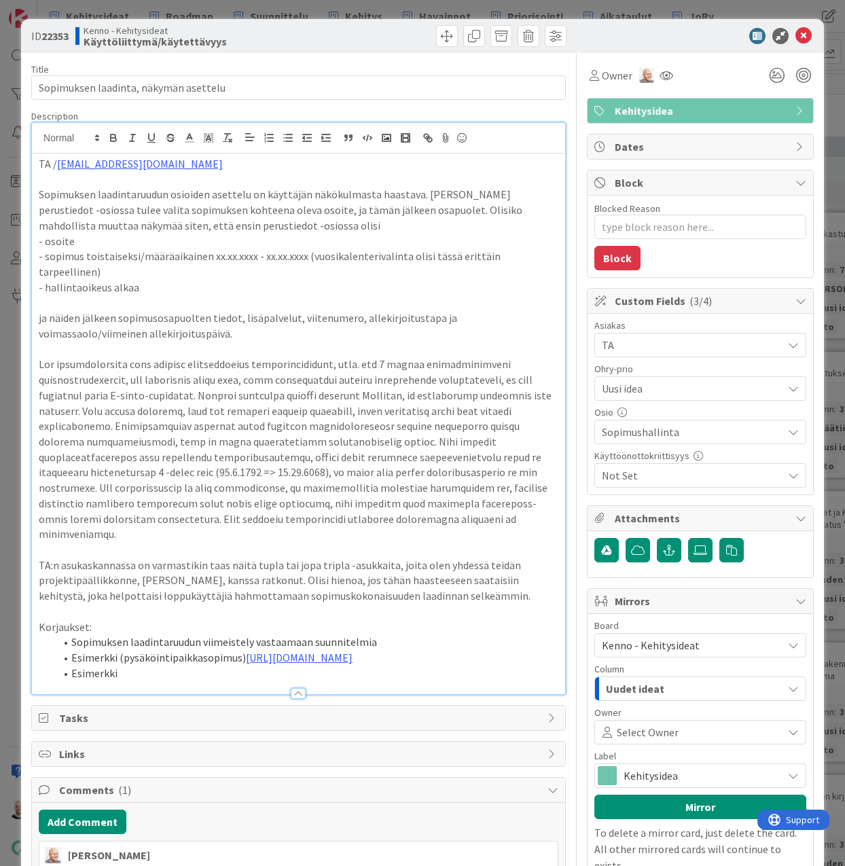
click at [236, 650] on li "Esimerkki (pysäköintipaikkasopimus) [URL][DOMAIN_NAME]" at bounding box center [306, 658] width 503 height 16
click at [164, 672] on li "Esimerkki" at bounding box center [306, 674] width 503 height 16
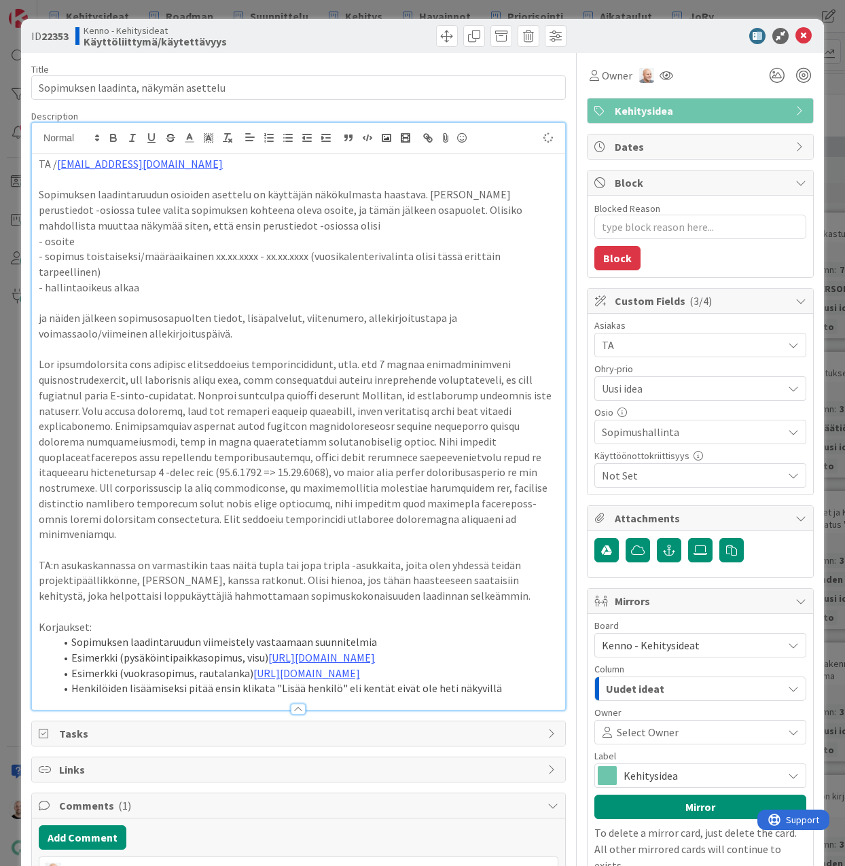
click at [356, 696] on li "Henkilöiden lisäämiseksi pitää ensin klikata "Lisää henkilö" eli kentät eivät o…" at bounding box center [306, 689] width 503 height 16
click at [538, 696] on li "Henkilöiden lisäämiseksi pitää ensin klikata "Lisää henkilö" eli kaikki kentät …" at bounding box center [306, 689] width 503 height 16
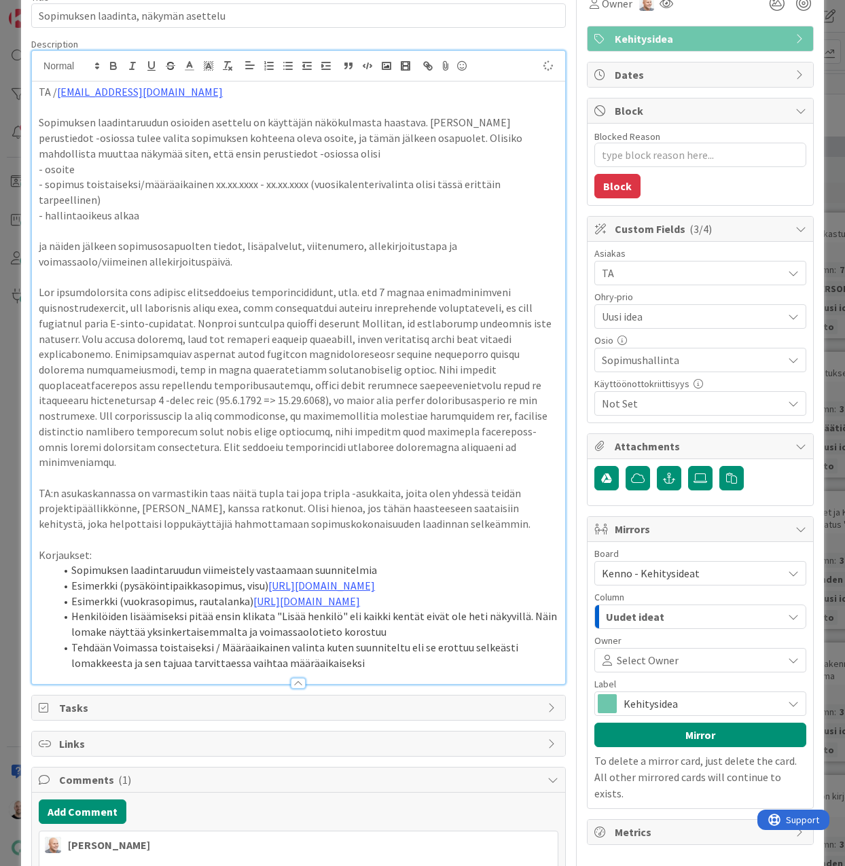
scroll to position [73, 0]
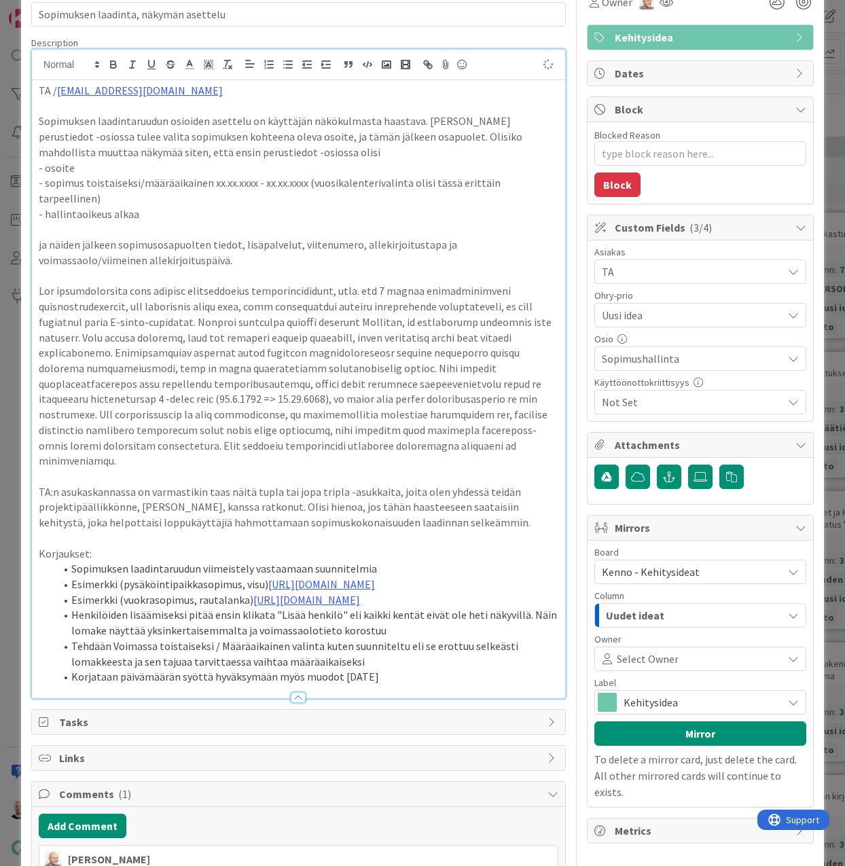
click at [192, 685] on li "Korjataan päivämäärän syöttä hyväksymään myös muodot [DATE]" at bounding box center [306, 677] width 503 height 16
click at [398, 669] on li "Tehdään Voimassa toistaiseksi / Määräaikainen valinta kuten suunniteltu eli se …" at bounding box center [306, 653] width 503 height 31
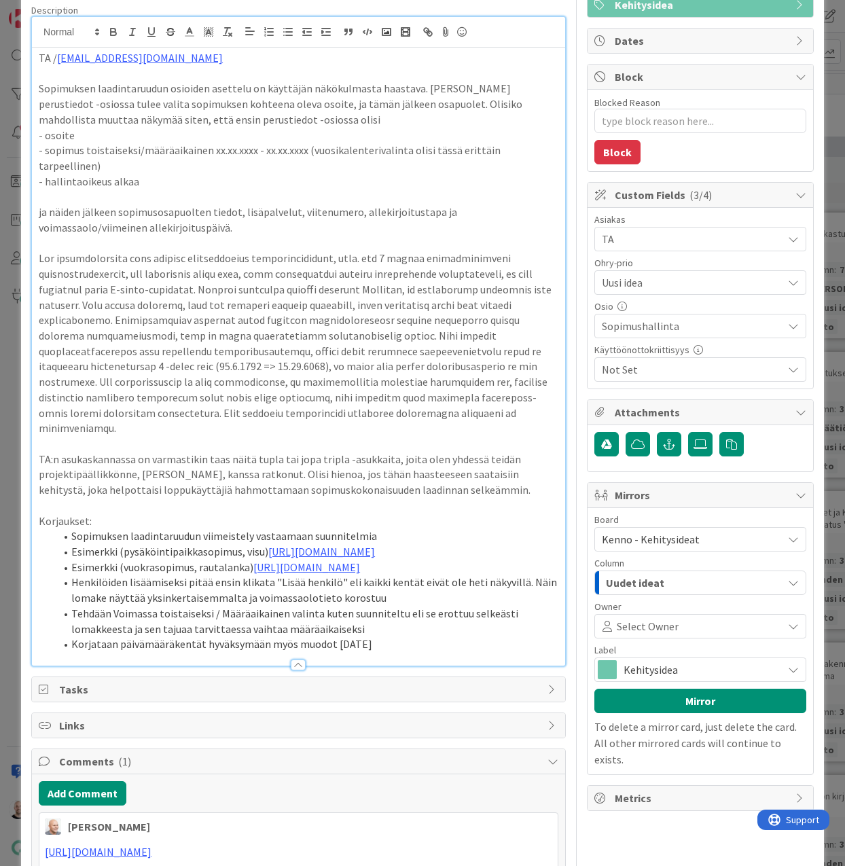
click at [427, 636] on li "Tehdään Voimassa toistaiseksi / Määräaikainen valinta kuten suunniteltu eli se …" at bounding box center [306, 621] width 503 height 31
click at [437, 652] on li "Korjataan päivämääräkentät hyväksymään myös muodot [DATE]" at bounding box center [306, 644] width 503 height 16
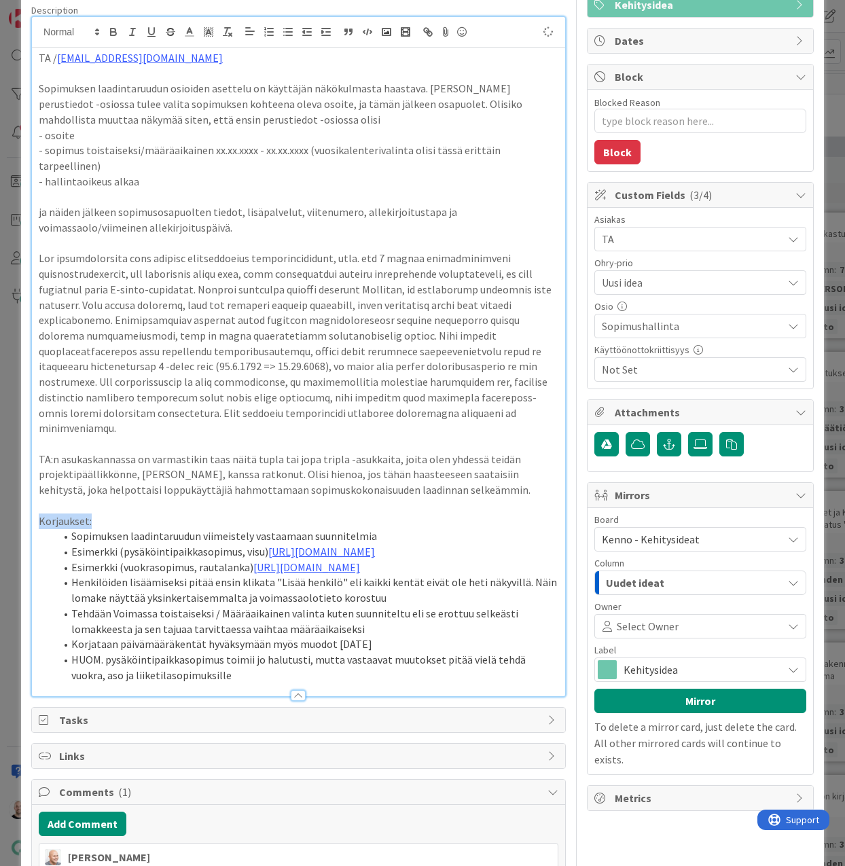
drag, startPoint x: 98, startPoint y: 476, endPoint x: 23, endPoint y: 475, distance: 74.7
click at [23, 475] on div "ID 22353 Kenno - Kehitysideat Käyttöliittymä/käytettävyys Title 39 / 128 Sopimu…" at bounding box center [422, 610] width 803 height 1394
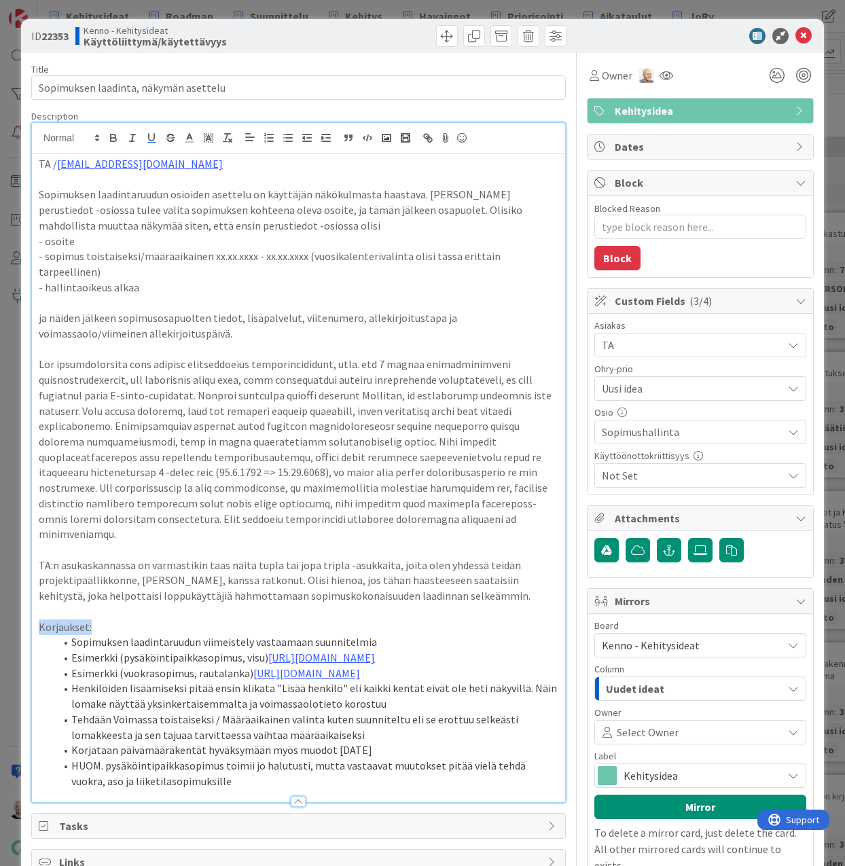
scroll to position [0, 0]
click at [113, 137] on icon "button" at bounding box center [113, 138] width 12 height 12
click at [202, 342] on p at bounding box center [299, 350] width 520 height 16
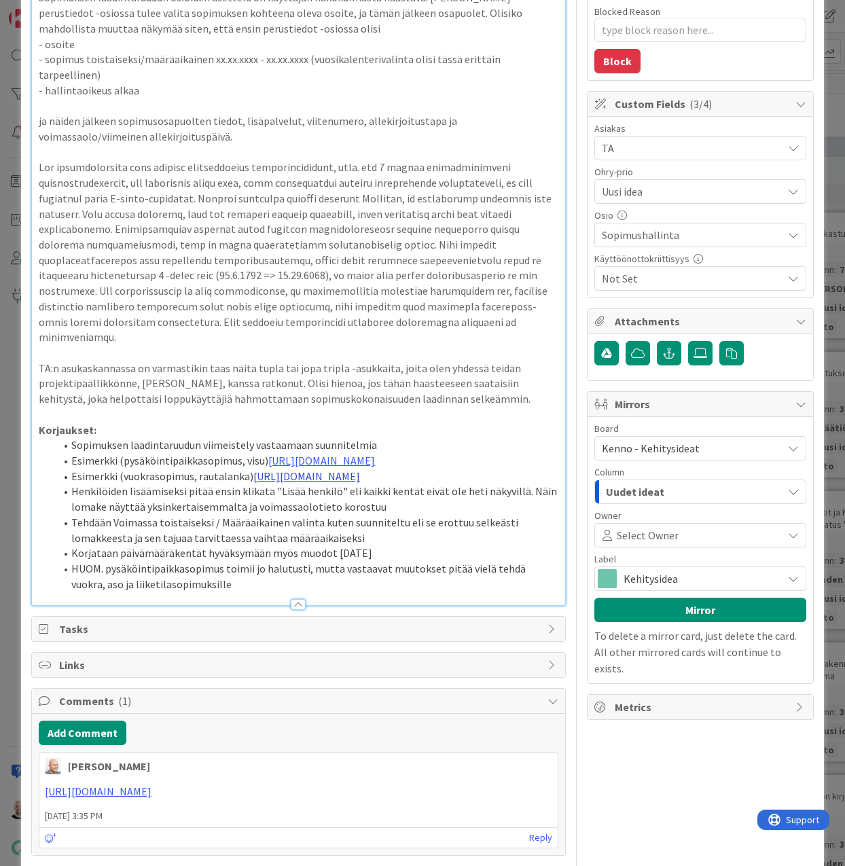
scroll to position [197, 0]
click at [209, 592] on li "HUOM. pysäköintipaikkasopimus toimii jo halutusti, mutta vastaavat muutokset pi…" at bounding box center [306, 576] width 503 height 31
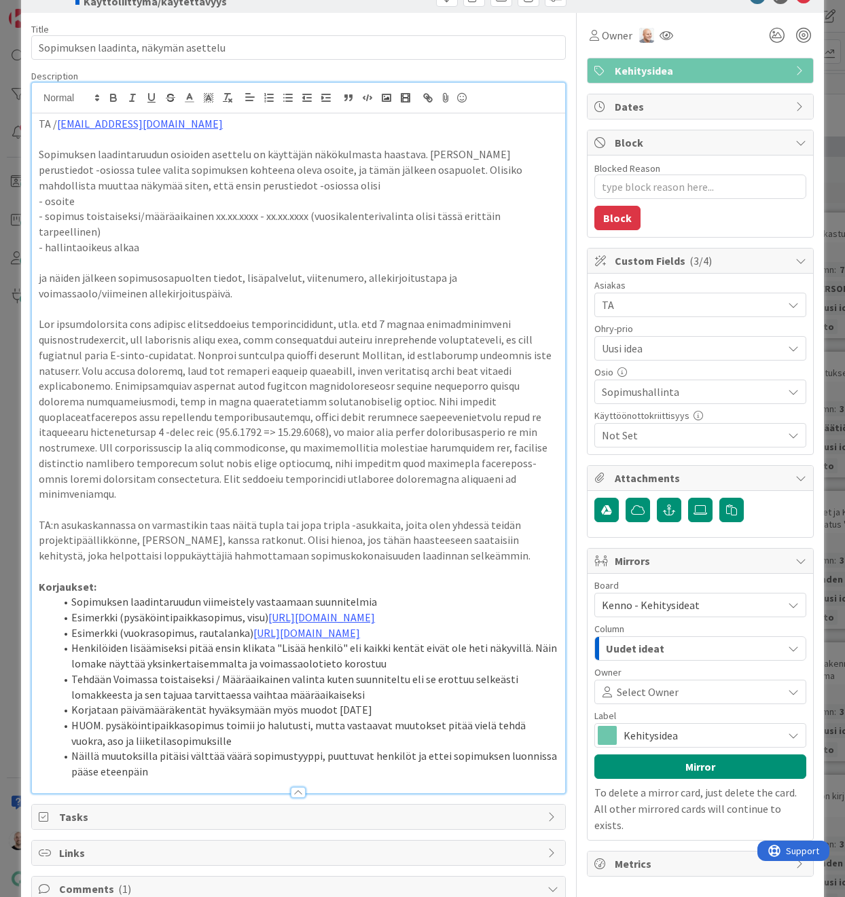
scroll to position [42, 0]
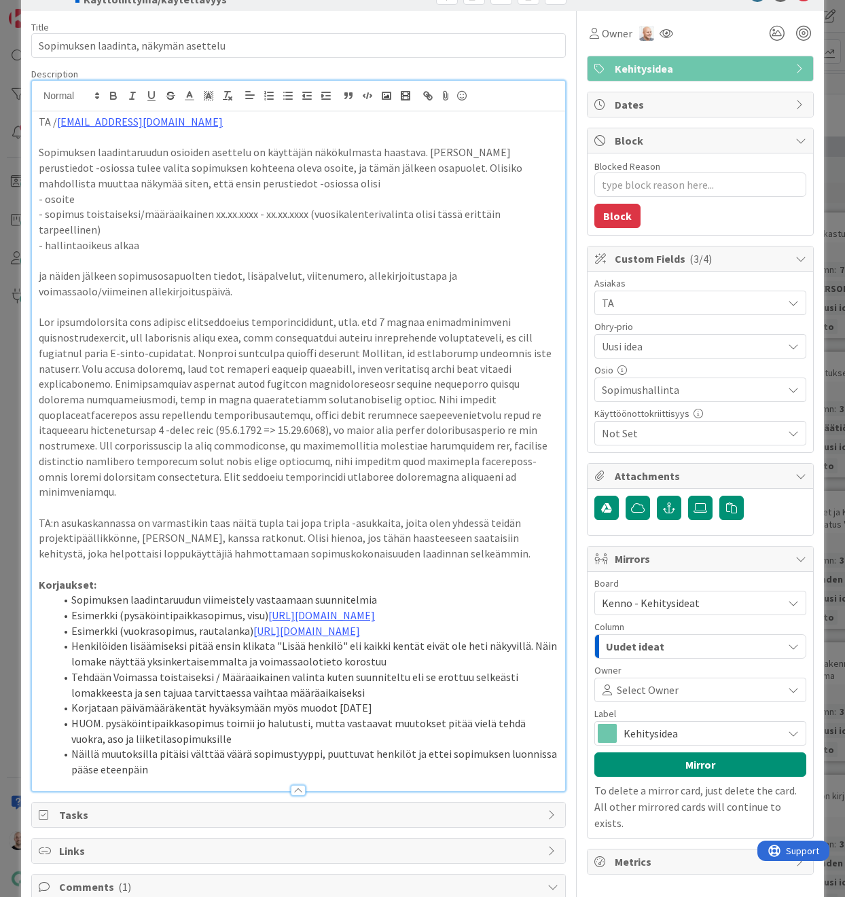
click at [76, 592] on li "Sopimuksen laadintaruudun viimeistely vastaamaan suunnitelmia" at bounding box center [306, 600] width 503 height 16
click at [145, 577] on p "Korjaukset:" at bounding box center [299, 585] width 520 height 16
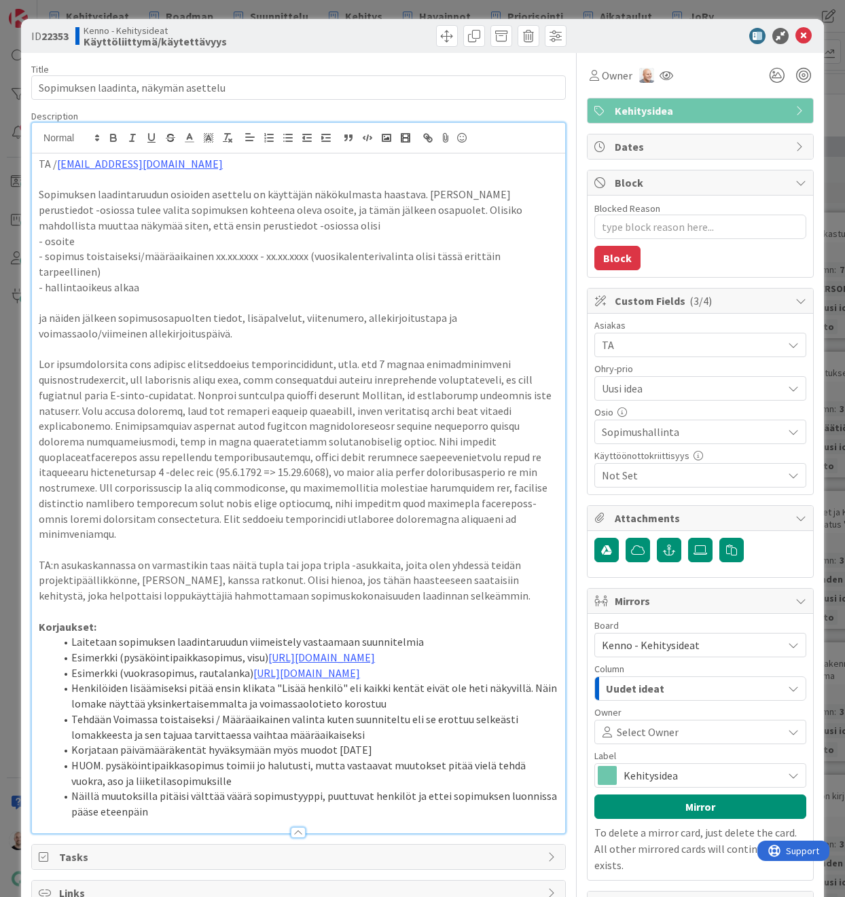
scroll to position [0, 0]
click at [668, 75] on icon at bounding box center [667, 75] width 14 height 11
click at [666, 77] on icon at bounding box center [667, 75] width 14 height 11
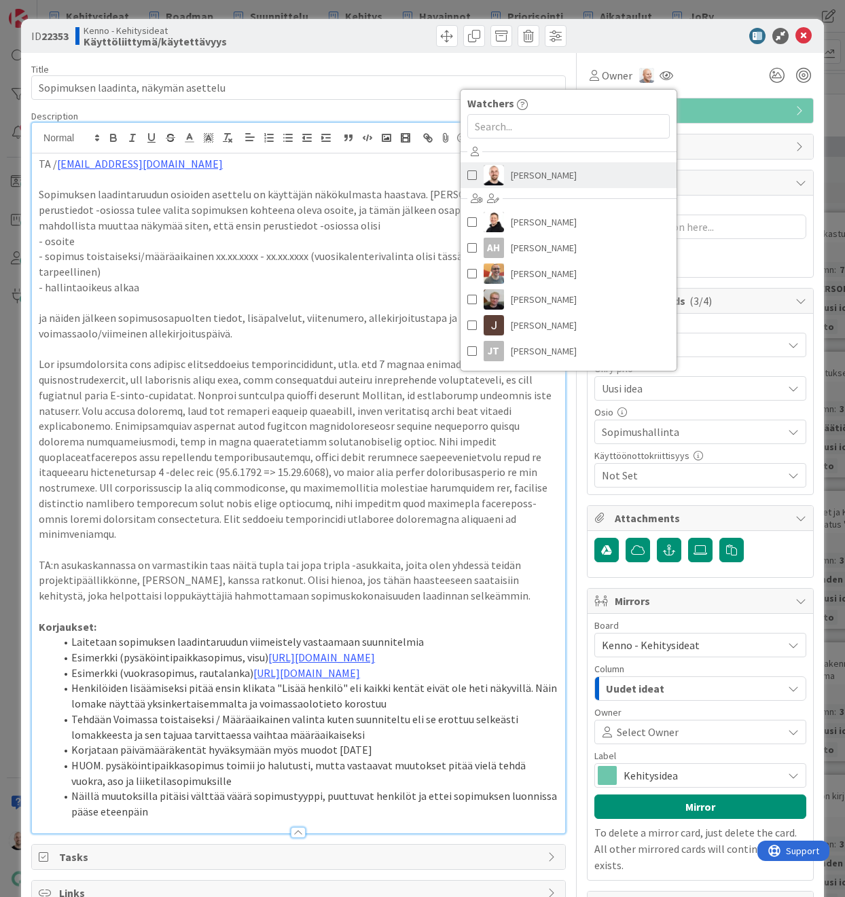
click at [544, 166] on span "[PERSON_NAME]" at bounding box center [544, 175] width 66 height 20
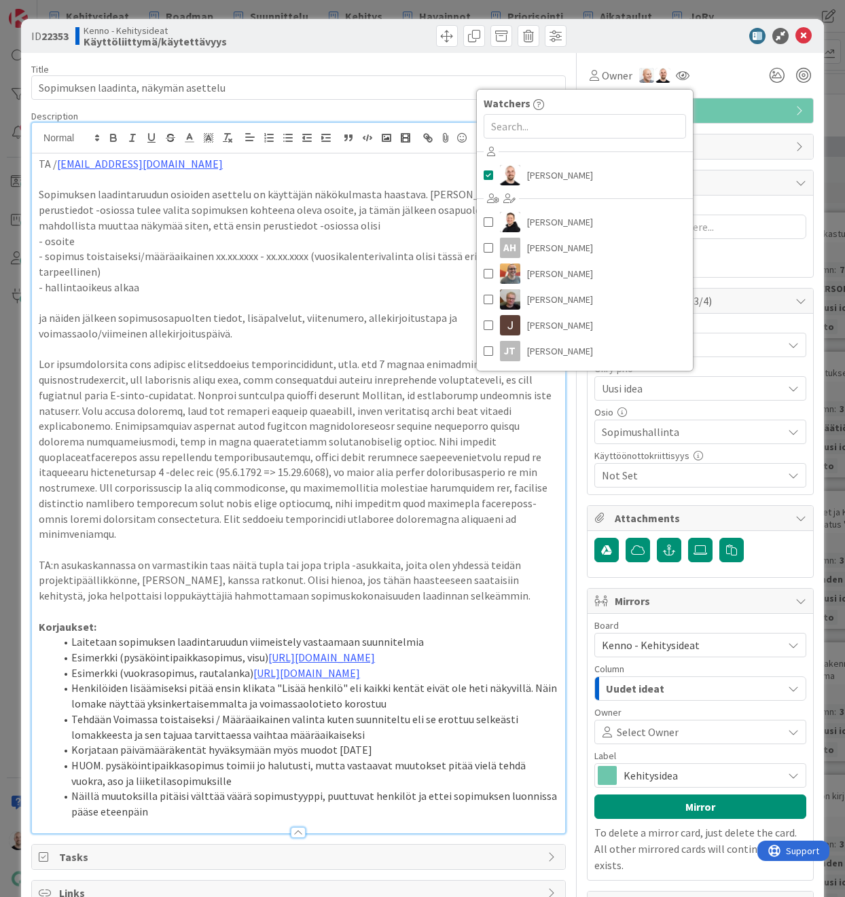
click at [716, 73] on div "Owner Watchers [PERSON_NAME] [PERSON_NAME] AH [PERSON_NAME] [PERSON_NAME] [PERS…" at bounding box center [700, 75] width 227 height 24
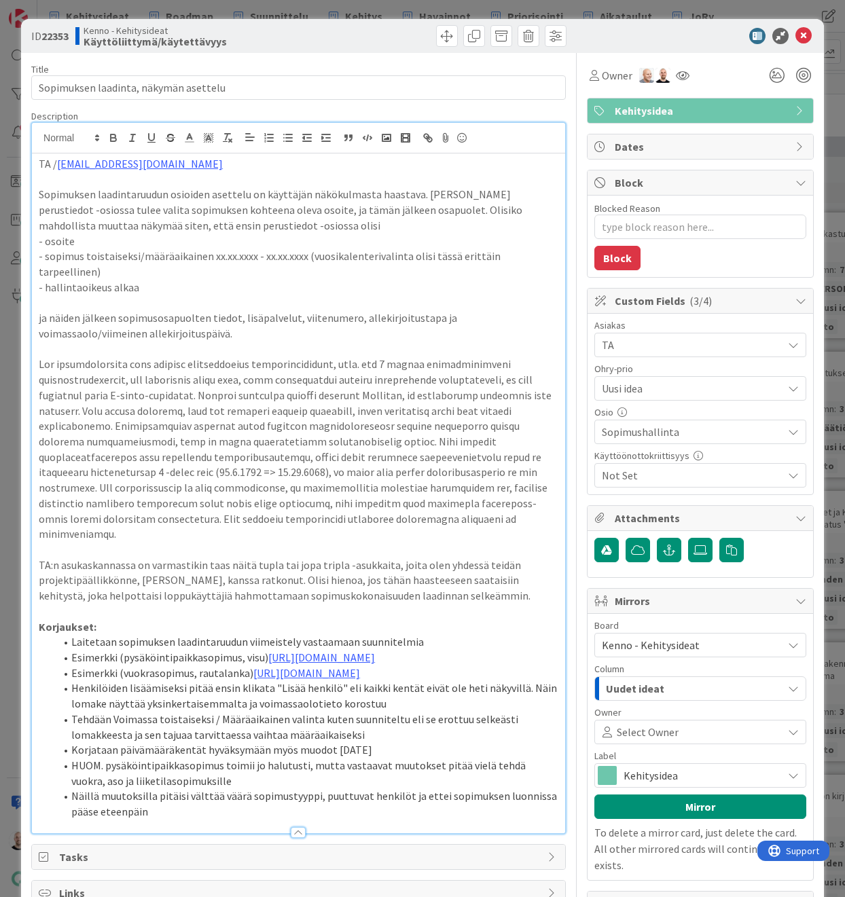
type textarea "x"
click at [355, 6] on div "ID 22353 Kenno - Kehitysideat Käyttöliittymä/käytettävyys Title 39 / 128 Sopimu…" at bounding box center [422, 448] width 845 height 897
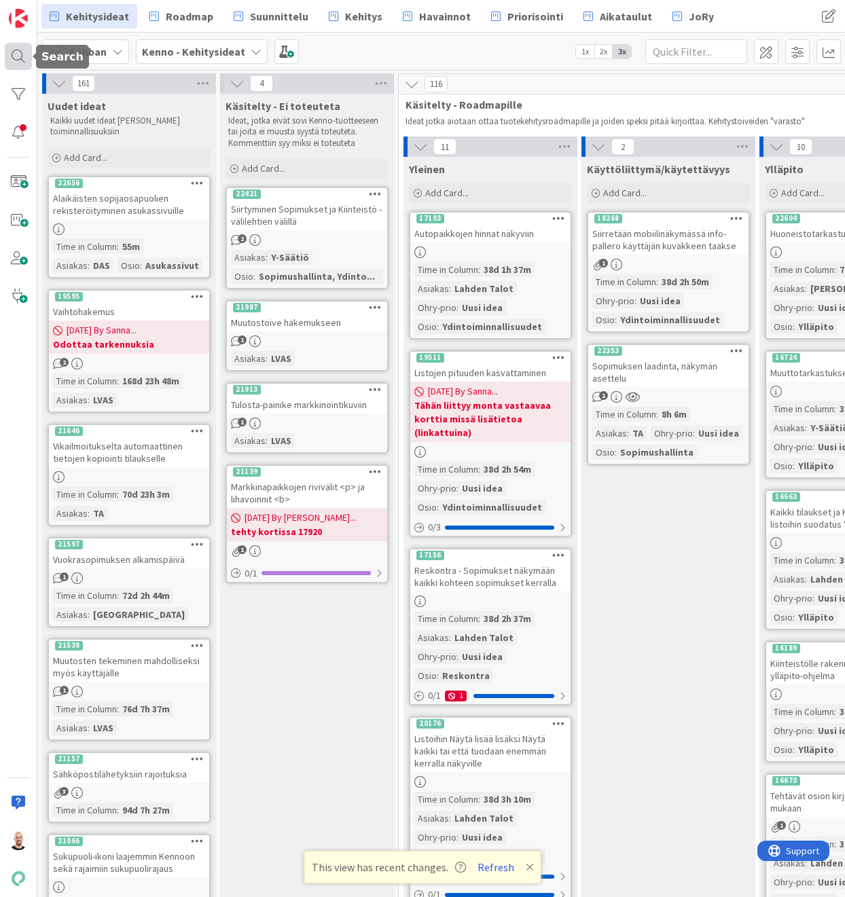
click at [14, 56] on div at bounding box center [18, 56] width 27 height 27
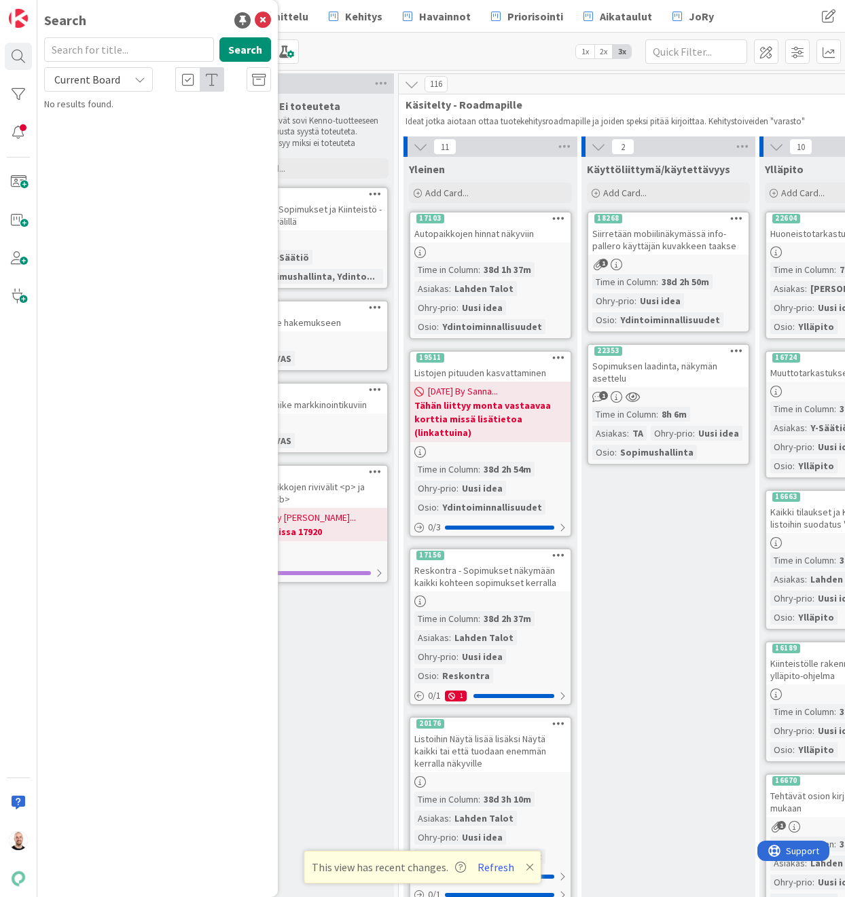
click at [75, 50] on input "text" at bounding box center [129, 49] width 170 height 24
type input "22353"
click at [62, 81] on span "Current Board" at bounding box center [87, 80] width 66 height 14
click at [103, 135] on span "All Boards" at bounding box center [122, 136] width 141 height 20
click at [171, 118] on span "Sopimuksen laadinta, näkymän asettelu" at bounding box center [176, 119] width 161 height 12
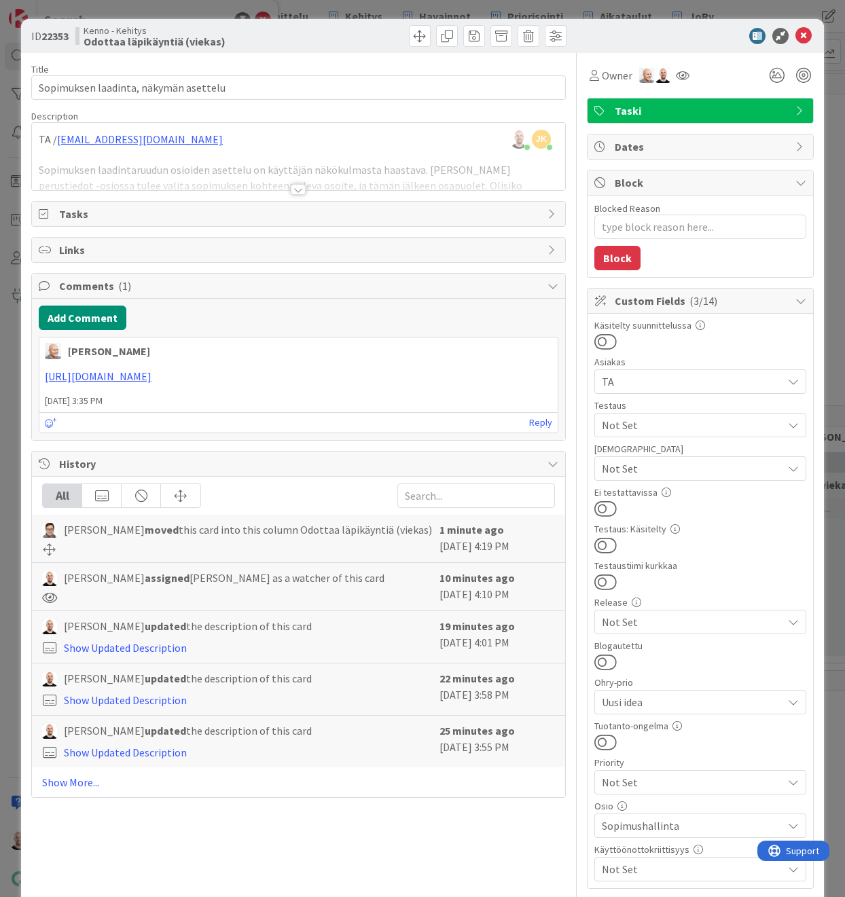
click at [298, 187] on div at bounding box center [298, 189] width 15 height 11
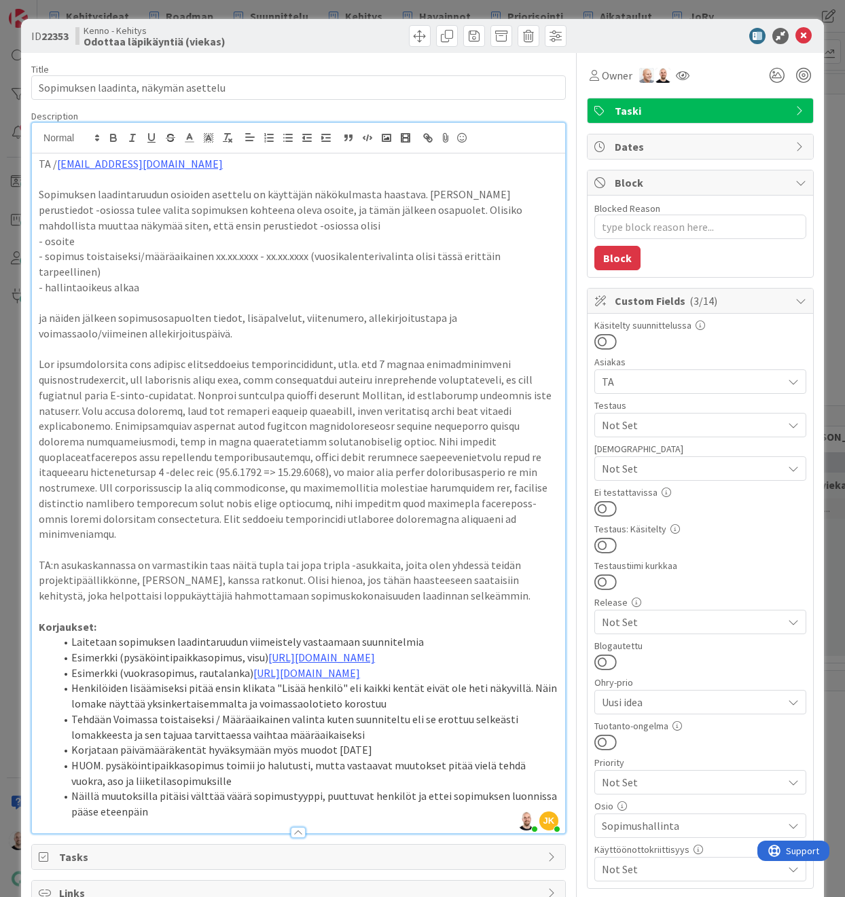
type textarea "x"
click at [638, 8] on div "ID 22353 Kenno - Kehitys Odottaa läpikäyntiä (viekas) Title 39 / 128 Sopimuksen…" at bounding box center [422, 448] width 845 height 897
